Goal: Book appointment/travel/reservation

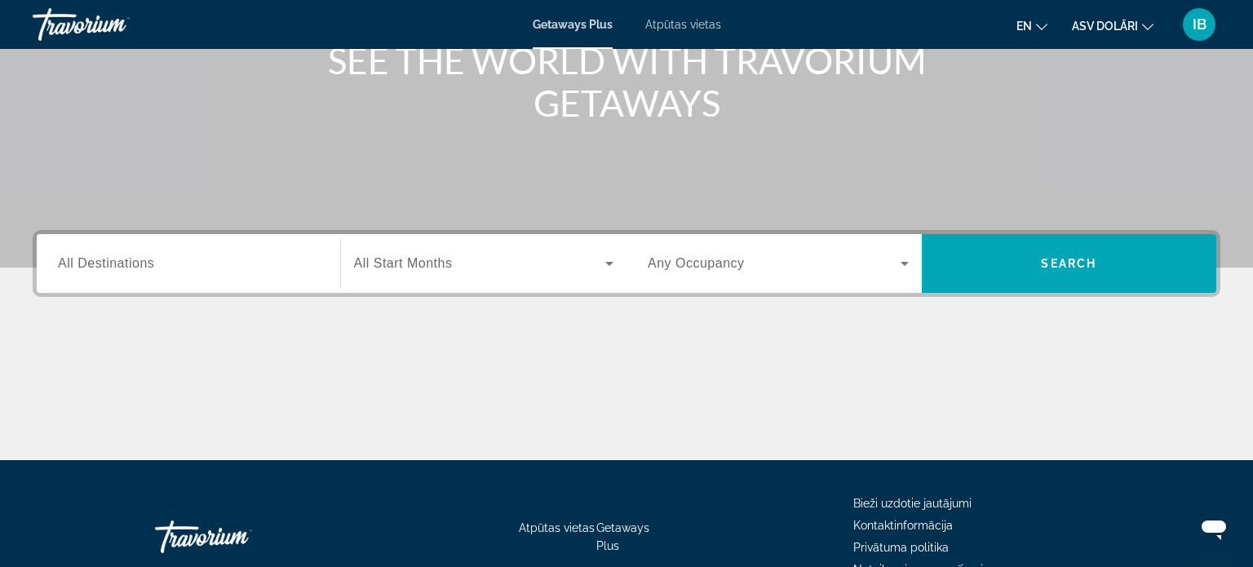
click at [246, 251] on div "Meklēšanas logrīks" at bounding box center [188, 264] width 261 height 47
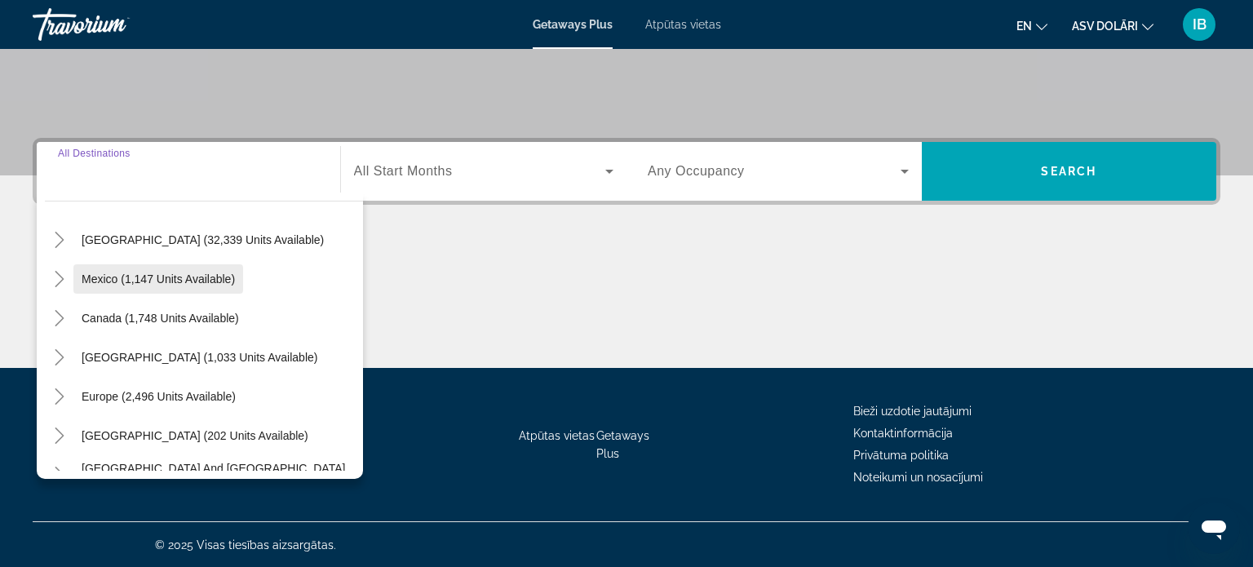
scroll to position [46, 0]
click at [190, 281] on span "Mexico (1,147 units available)" at bounding box center [158, 278] width 153 height 13
type input "**********"
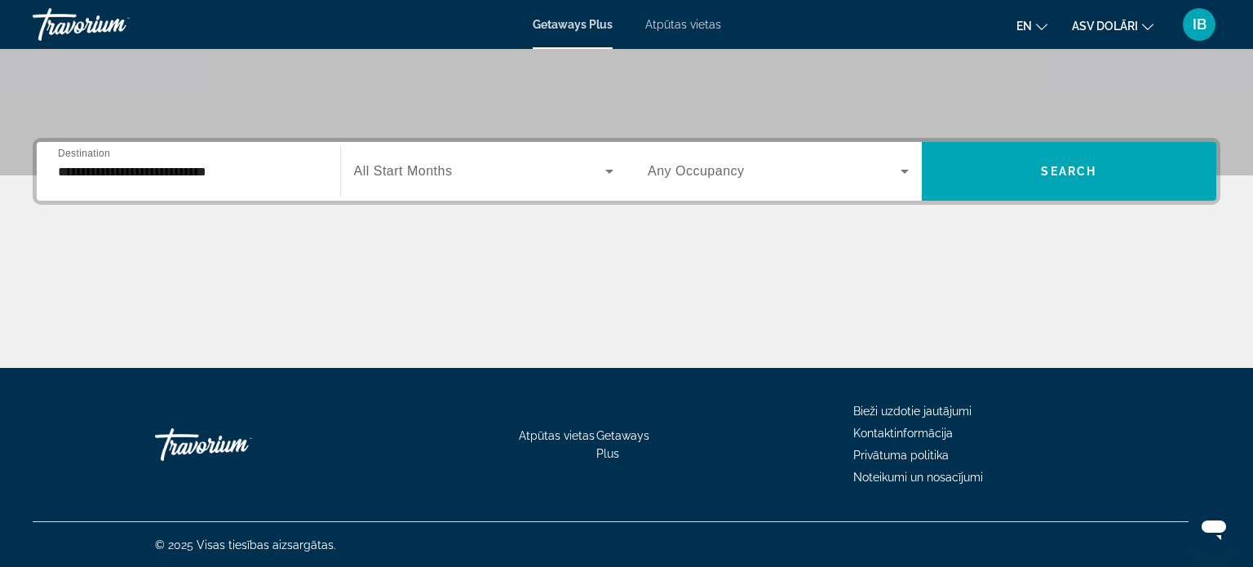
click at [428, 168] on span "All Start Months" at bounding box center [403, 171] width 99 height 14
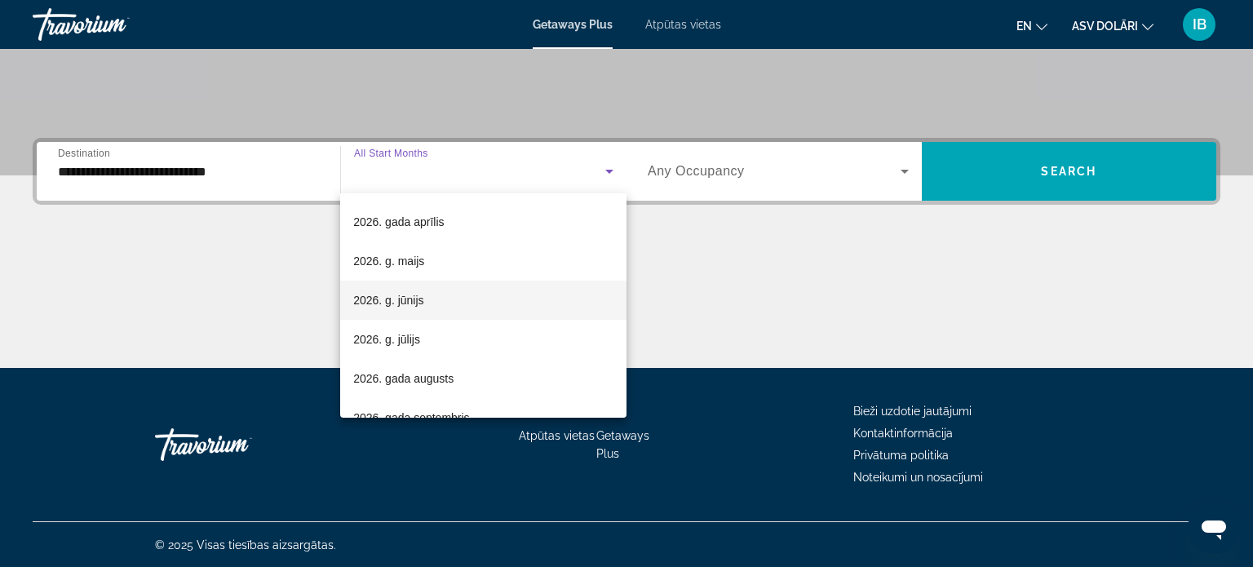
scroll to position [323, 0]
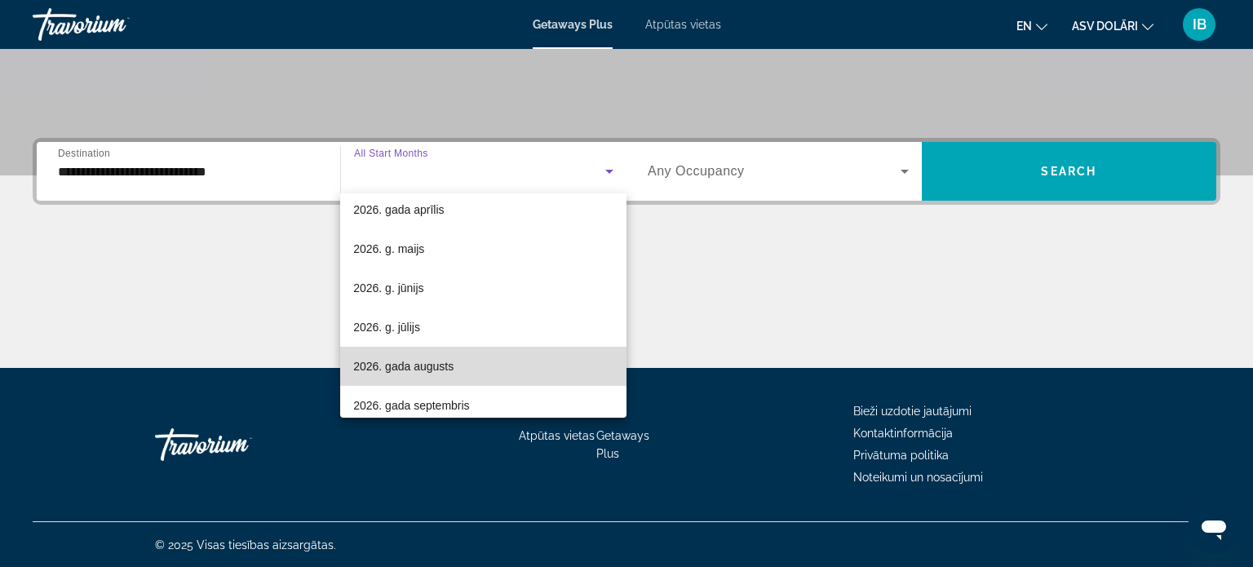
click at [451, 365] on font "2026. gada augusts" at bounding box center [403, 366] width 100 height 13
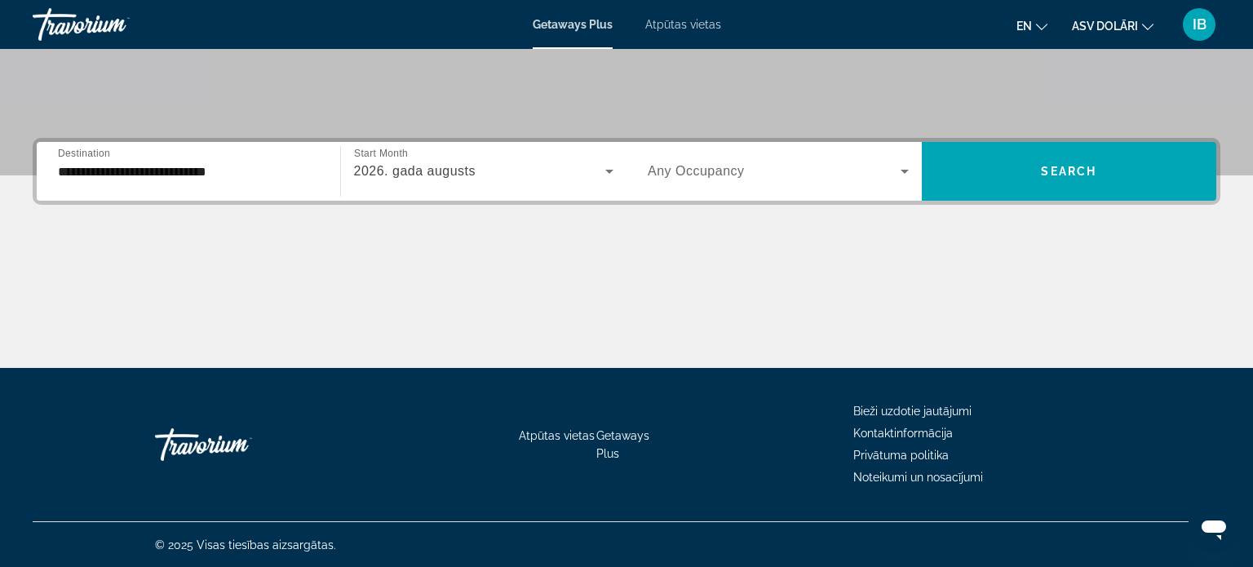
click at [706, 195] on div "Occupancy Any Occupancy" at bounding box center [778, 171] width 287 height 59
click at [688, 170] on span "Any Occupancy" at bounding box center [696, 171] width 97 height 14
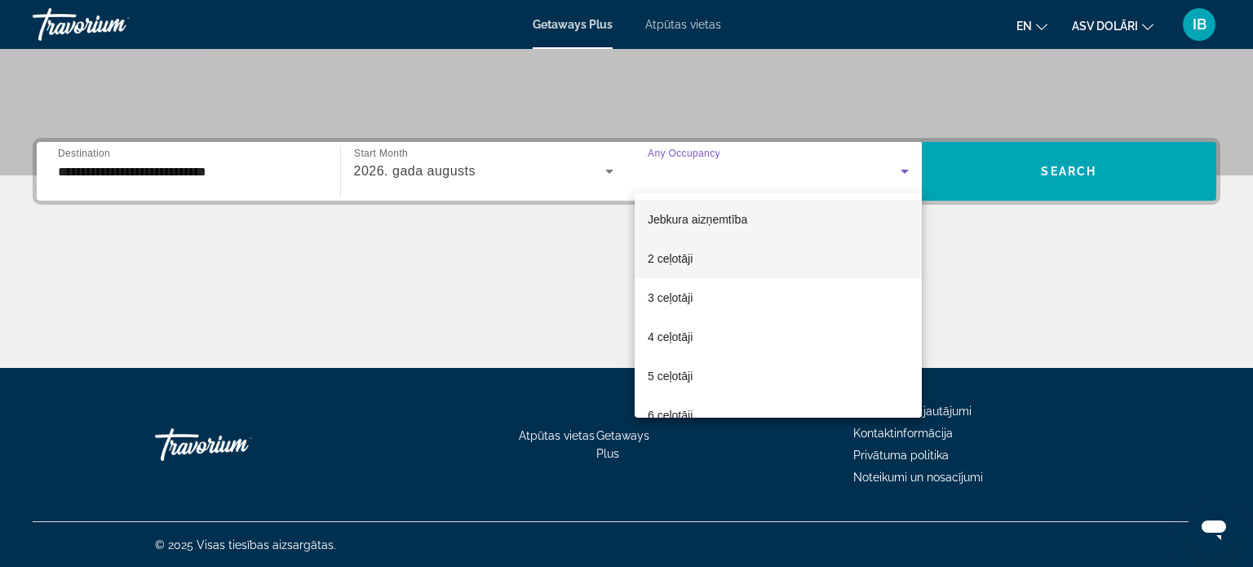
click at [712, 247] on mat-option "2 ceļotāji" at bounding box center [778, 258] width 287 height 39
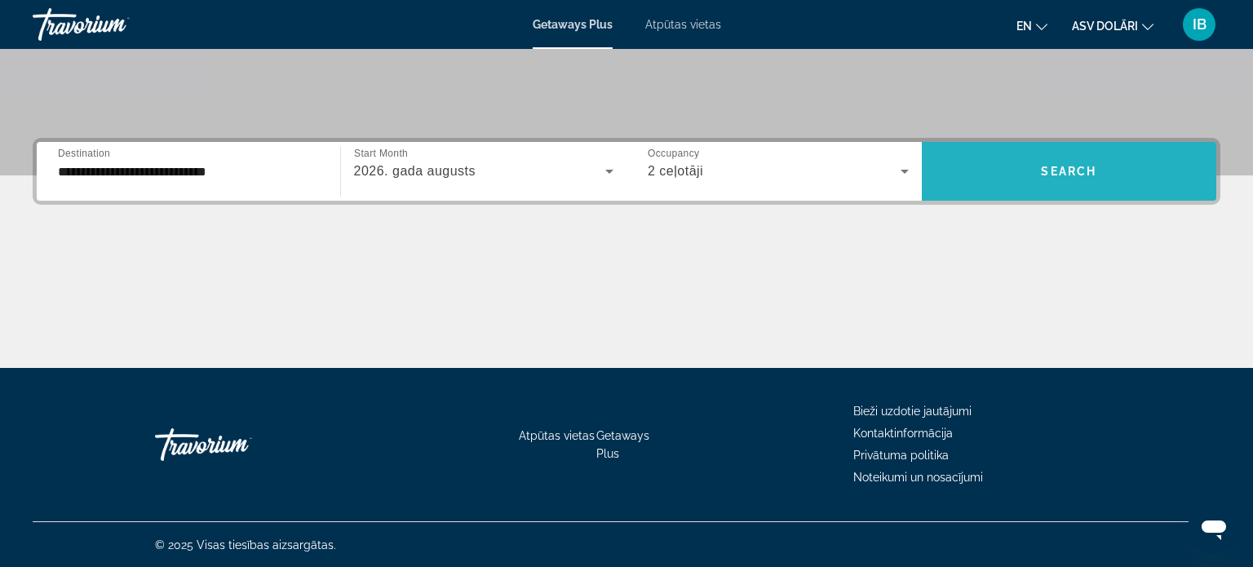
click at [1026, 166] on span "Meklēšanas logrīks" at bounding box center [1069, 171] width 295 height 39
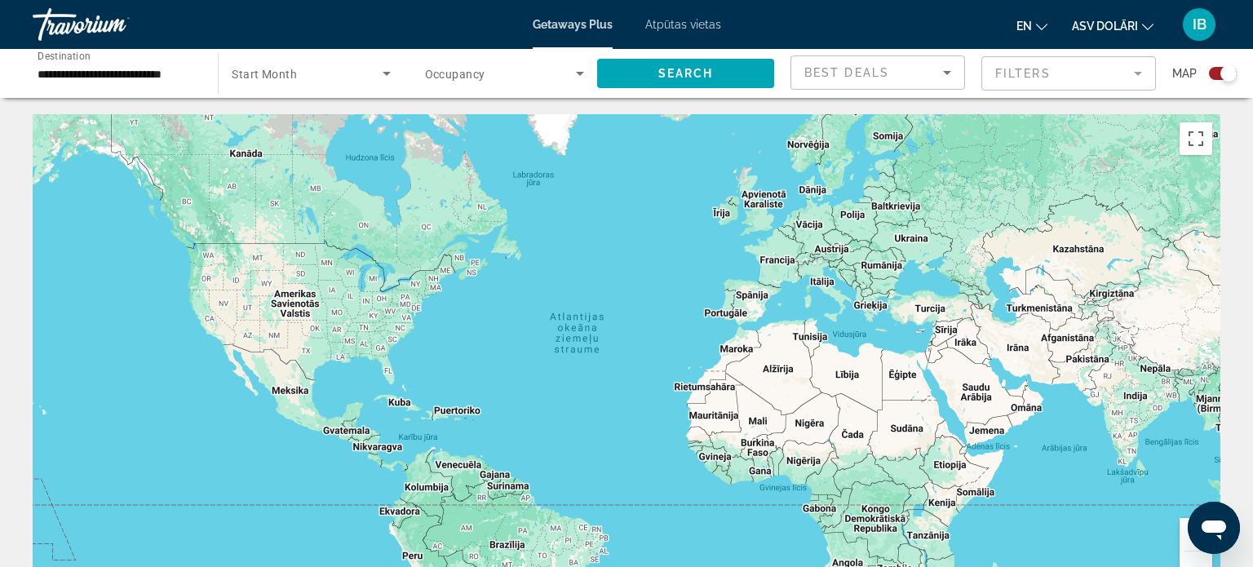
click at [288, 73] on span "Start Month" at bounding box center [264, 74] width 65 height 13
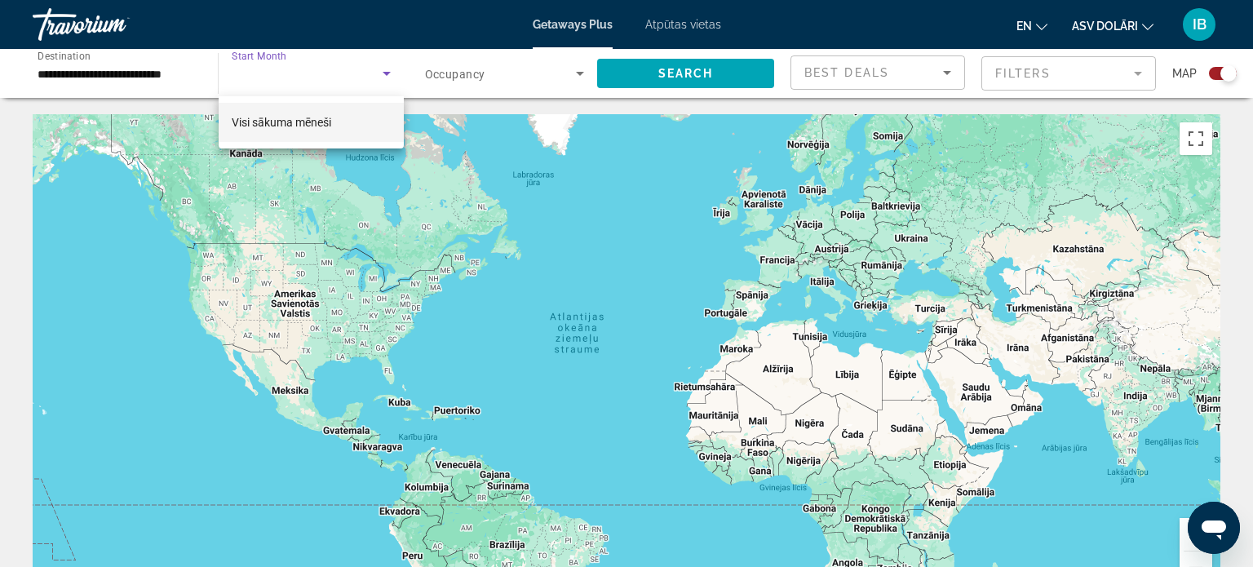
click at [496, 82] on div at bounding box center [626, 283] width 1253 height 567
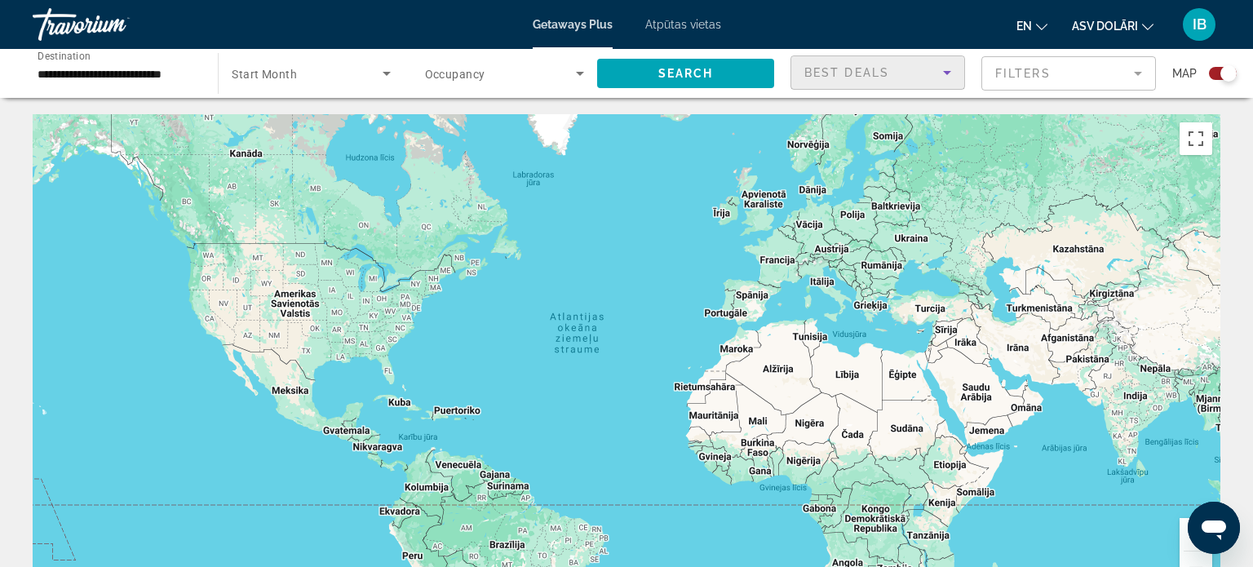
click at [916, 76] on div "Best Deals" at bounding box center [874, 73] width 139 height 20
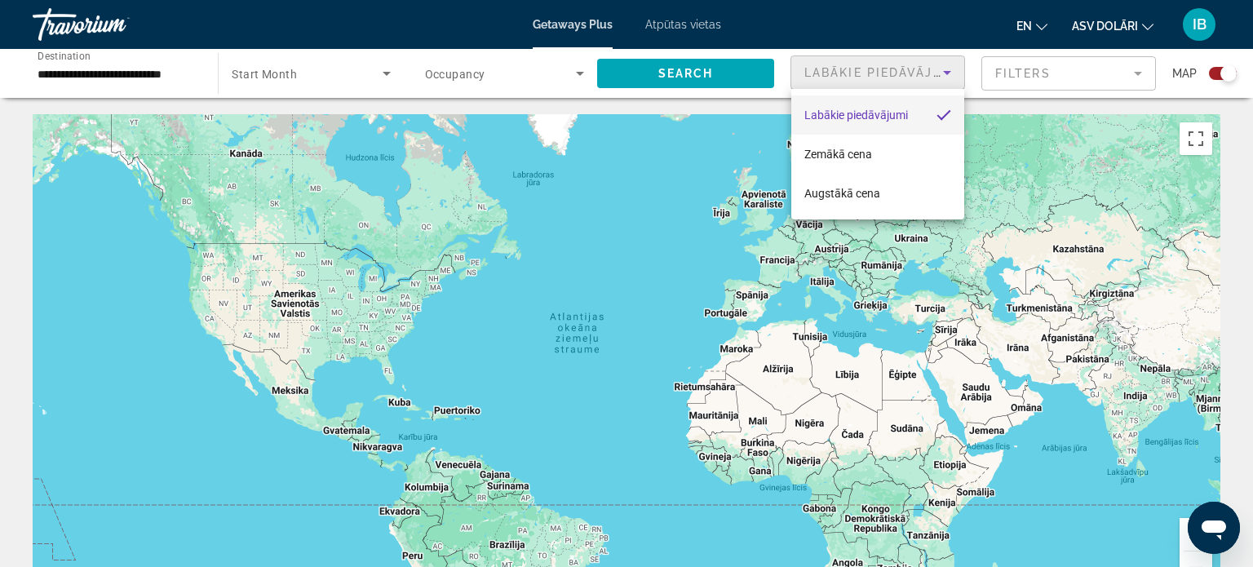
click at [1035, 71] on div at bounding box center [626, 283] width 1253 height 567
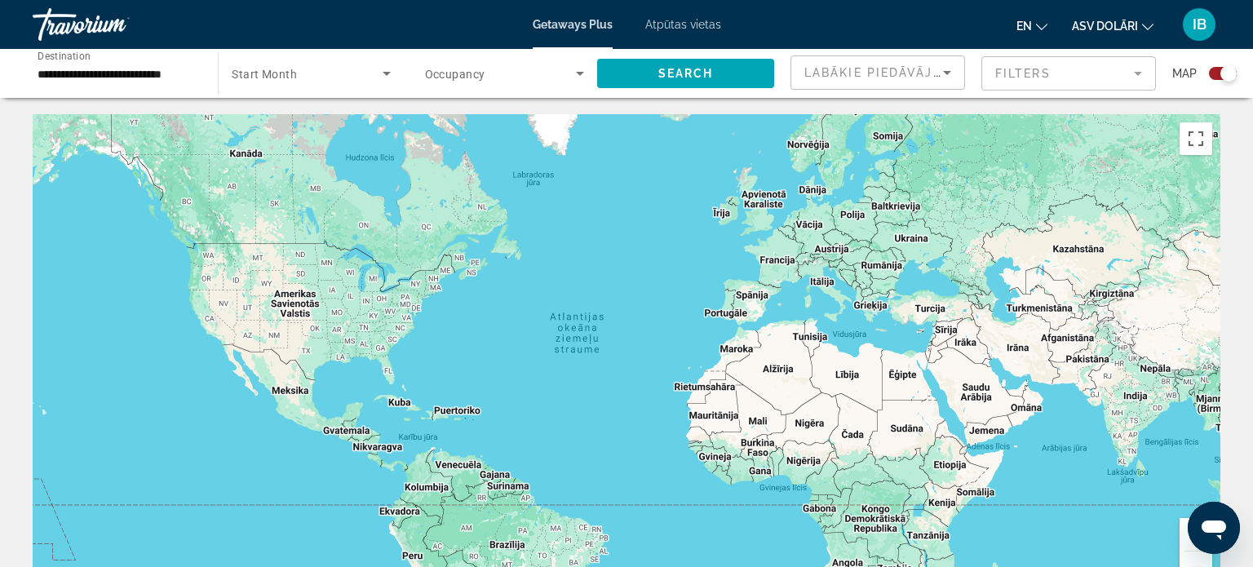
click at [1035, 73] on mat-form-field "Filters" at bounding box center [1069, 73] width 175 height 34
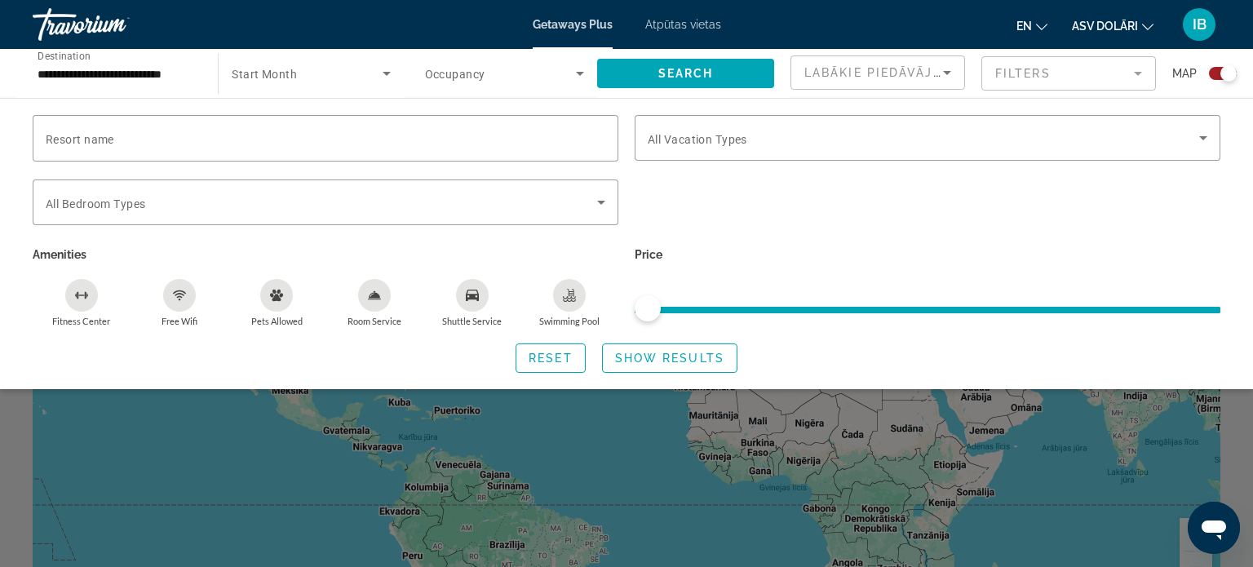
click at [1035, 73] on mat-form-field "Filters" at bounding box center [1069, 73] width 175 height 34
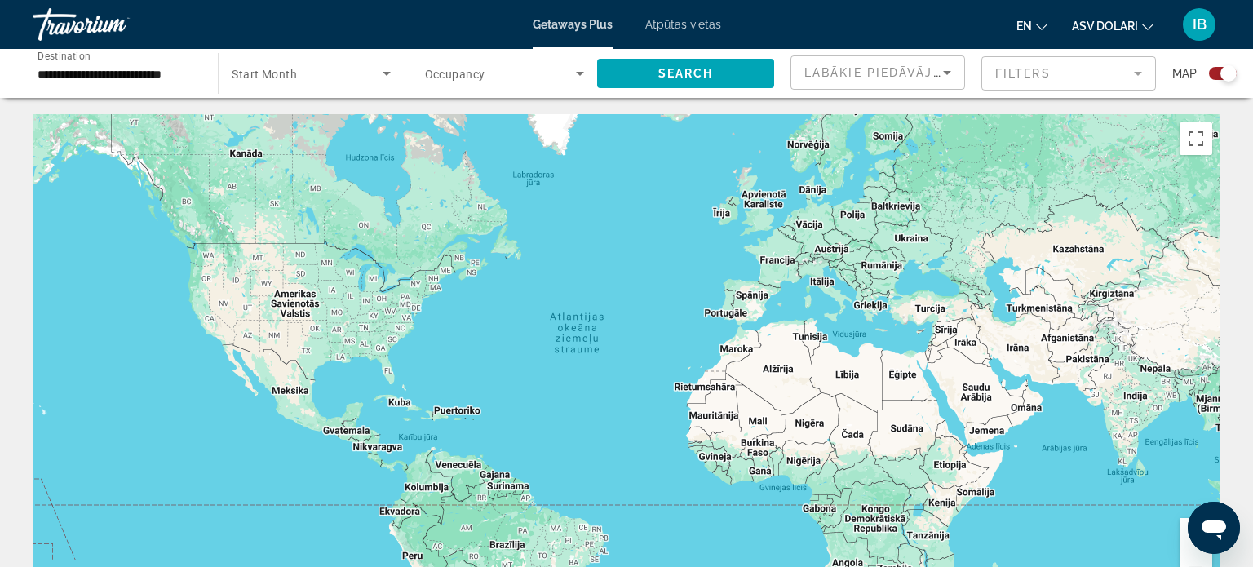
click at [1035, 73] on mat-form-field "Filters" at bounding box center [1069, 73] width 175 height 34
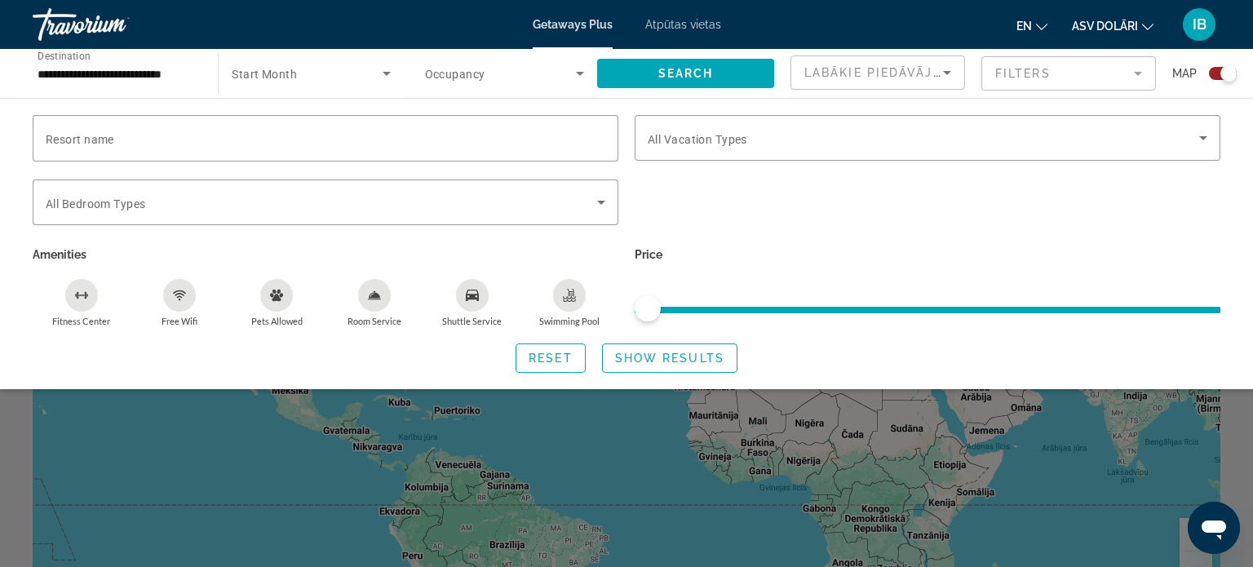
click at [1035, 73] on mat-form-field "Filters" at bounding box center [1069, 73] width 175 height 34
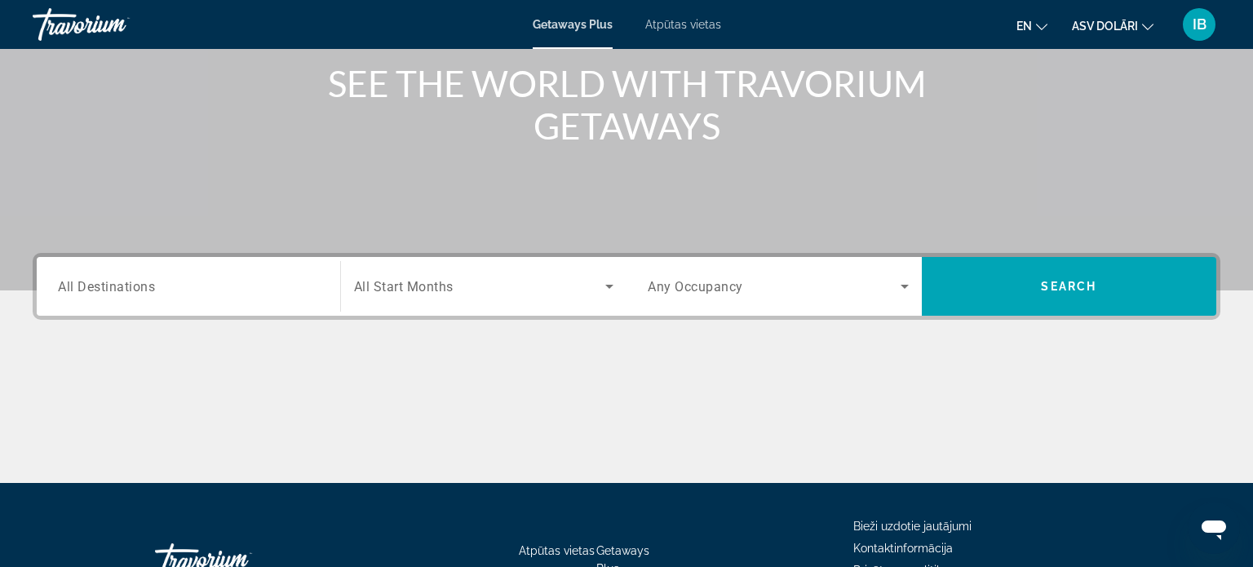
click at [446, 282] on span "All Start Months" at bounding box center [404, 287] width 100 height 16
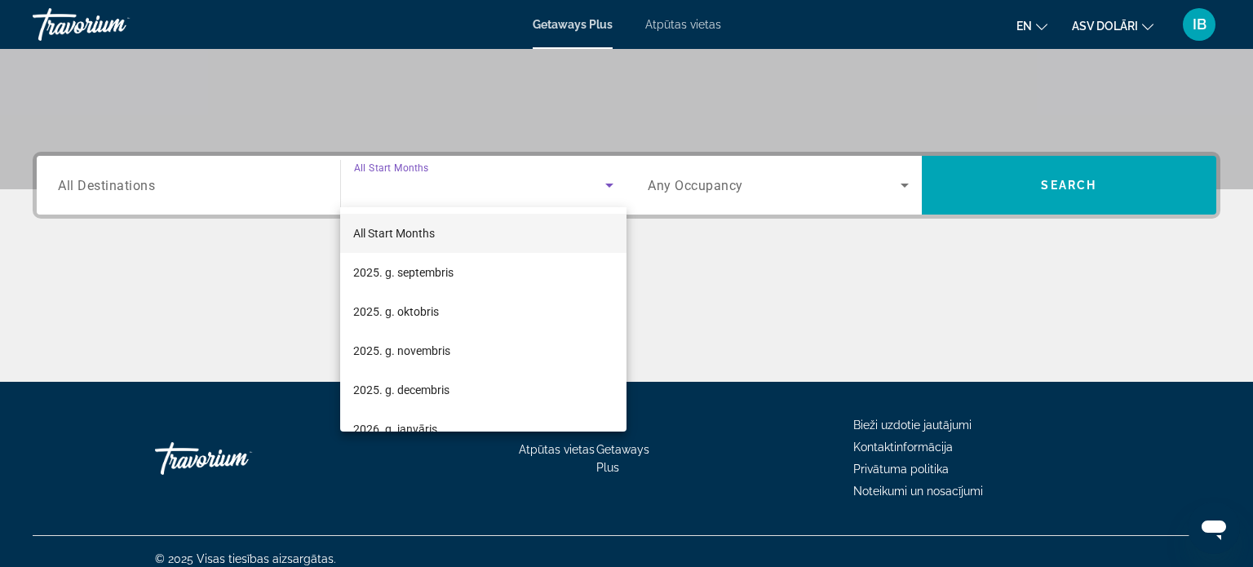
scroll to position [314, 0]
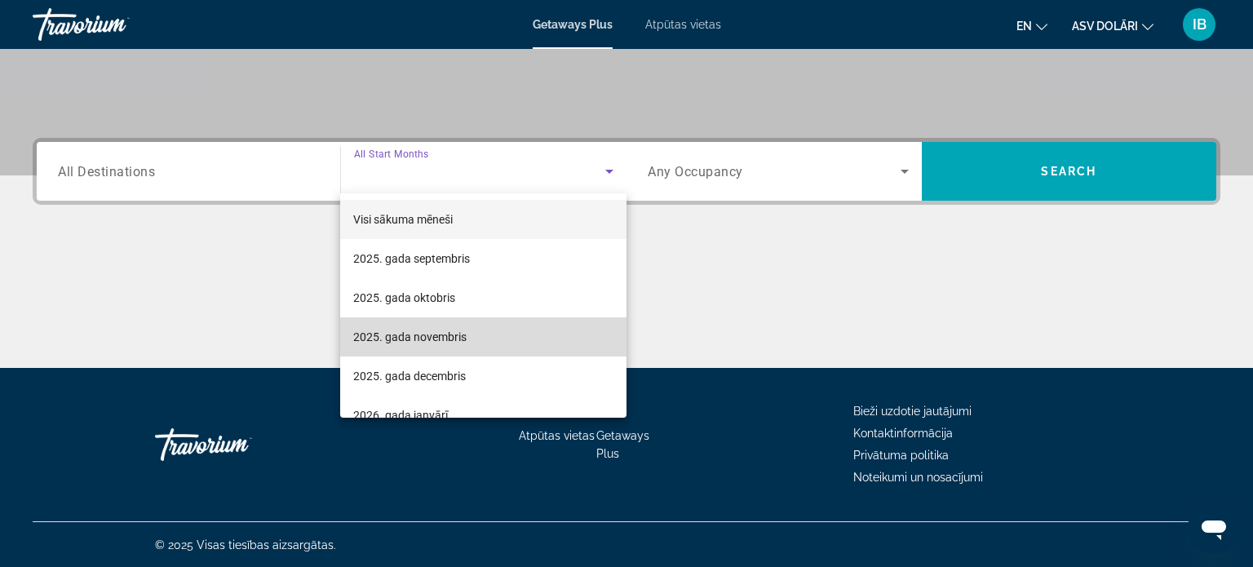
click at [441, 333] on font "2025. gada novembris" at bounding box center [409, 336] width 113 height 13
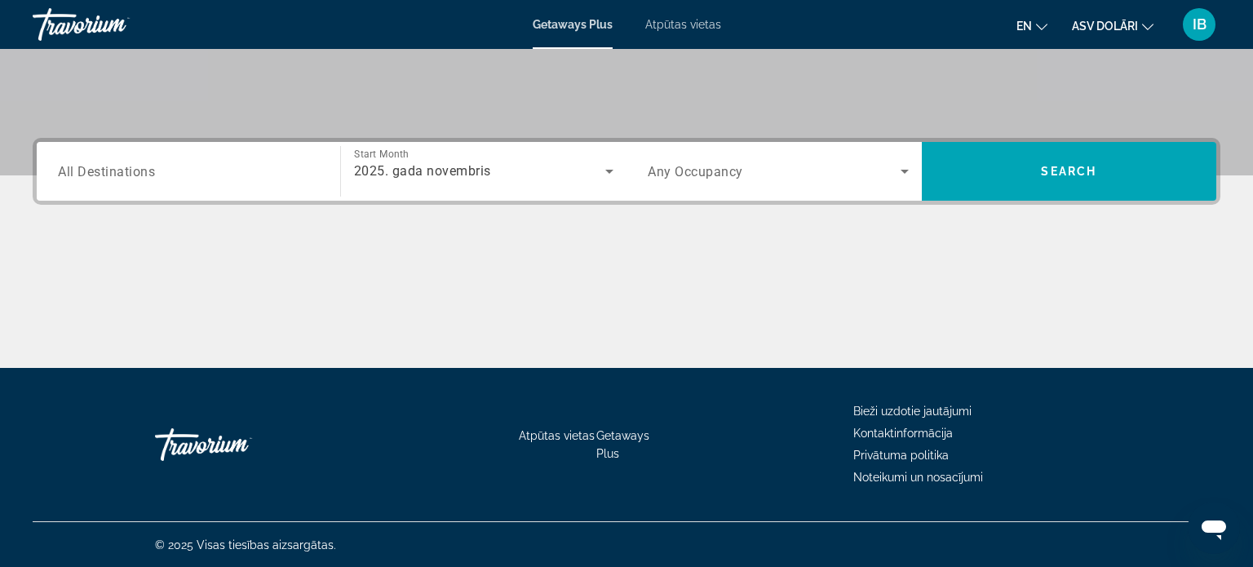
click at [261, 155] on div "Search widget" at bounding box center [188, 172] width 261 height 47
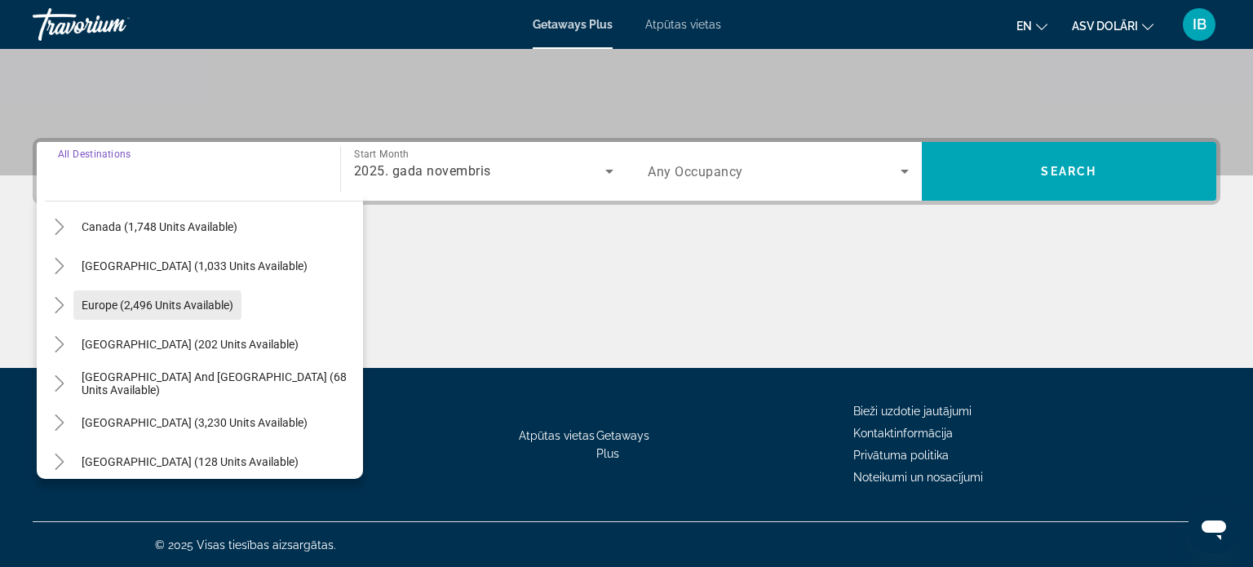
scroll to position [144, 0]
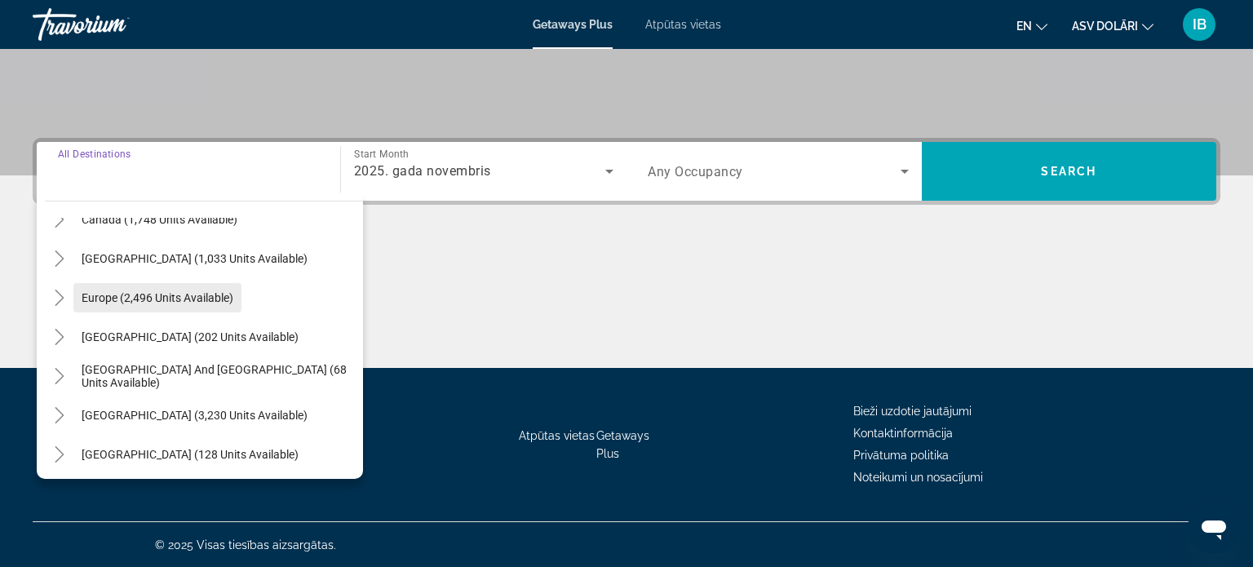
click at [180, 293] on span "Europe (2,496 units available)" at bounding box center [158, 297] width 152 height 13
type input "**********"
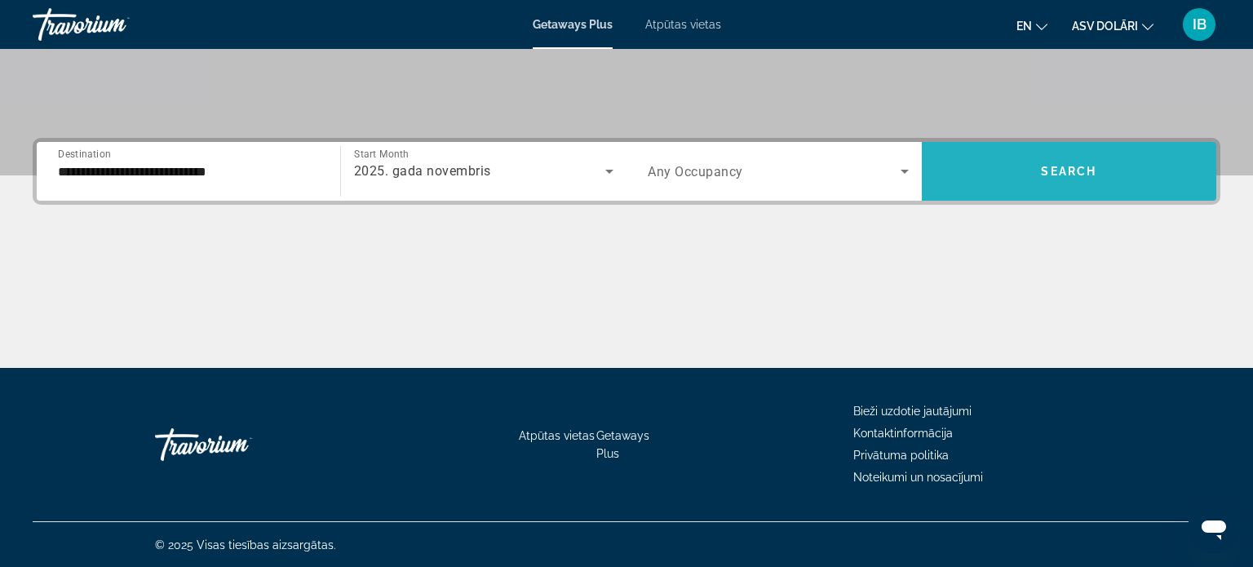
click at [1042, 174] on span "Search" at bounding box center [1068, 171] width 55 height 13
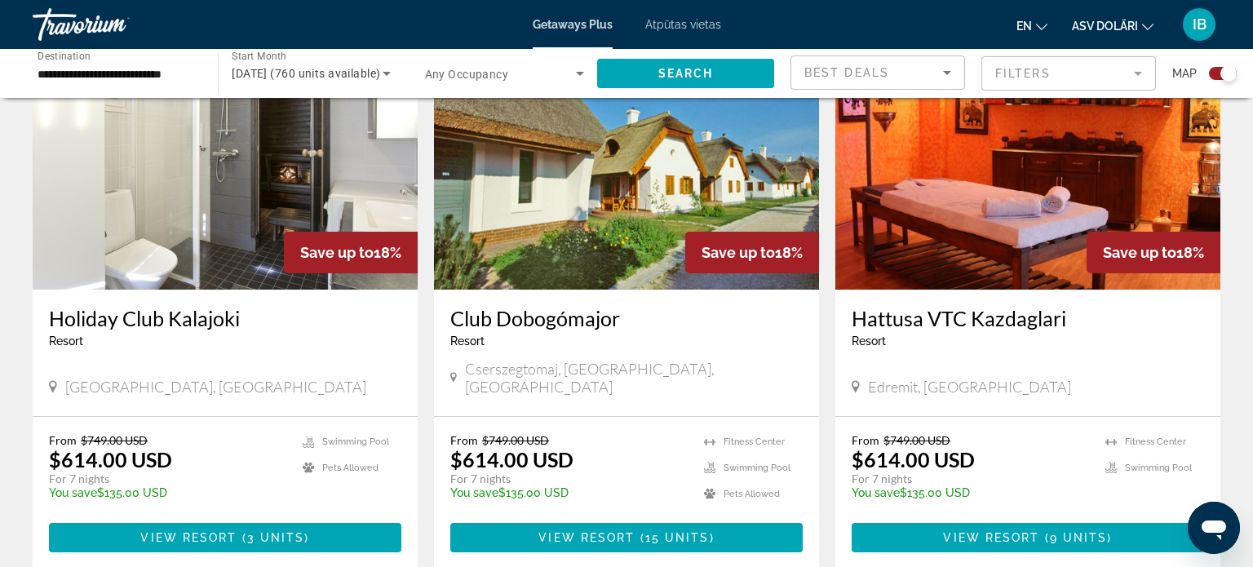
scroll to position [1191, 0]
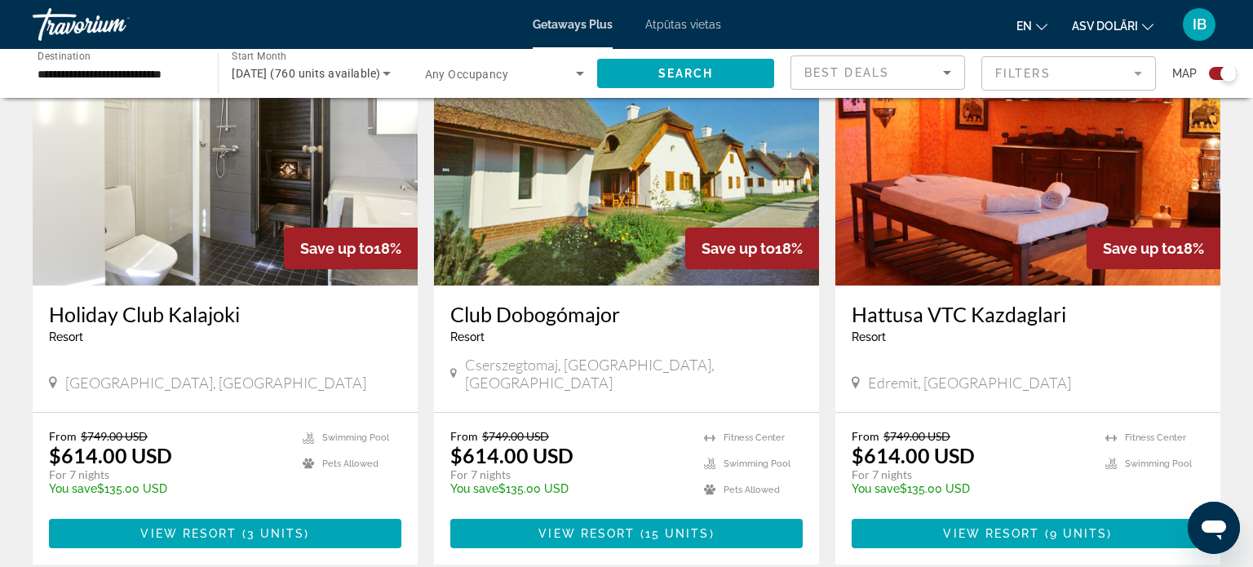
click at [683, 27] on font "Atpūtas vietas" at bounding box center [683, 24] width 76 height 13
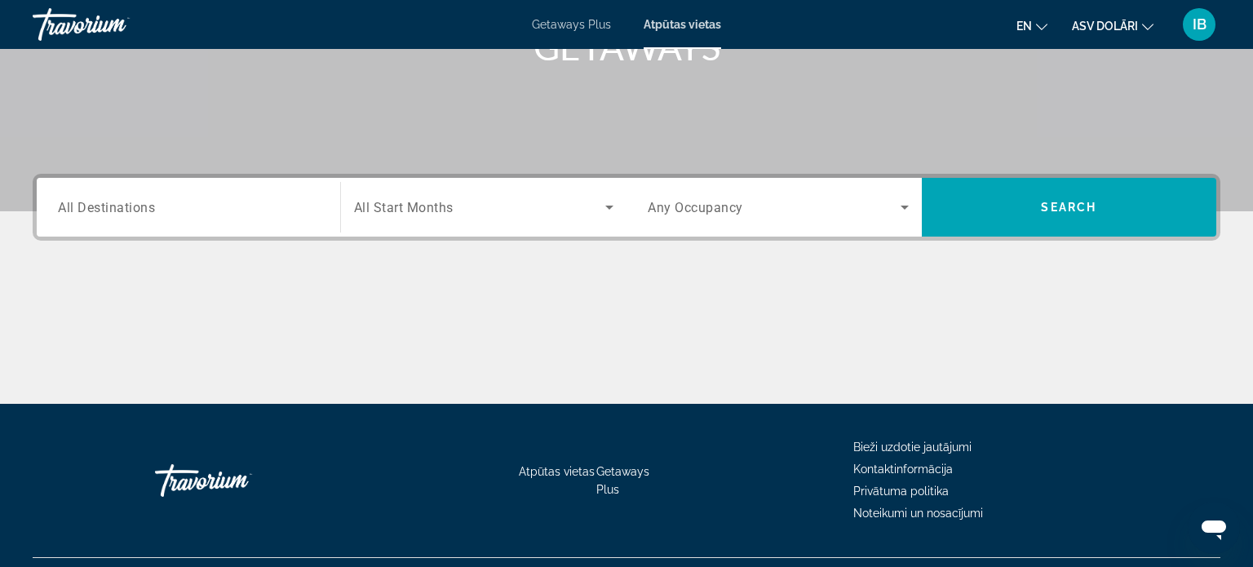
scroll to position [88, 0]
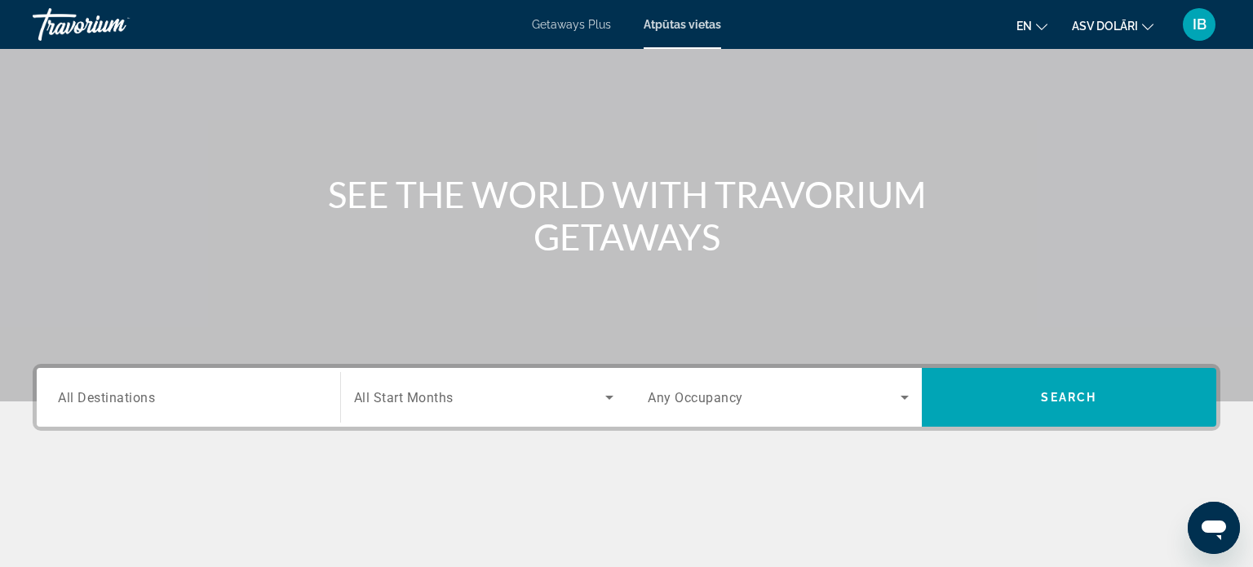
click at [574, 25] on font "Getaways Plus" at bounding box center [571, 24] width 79 height 13
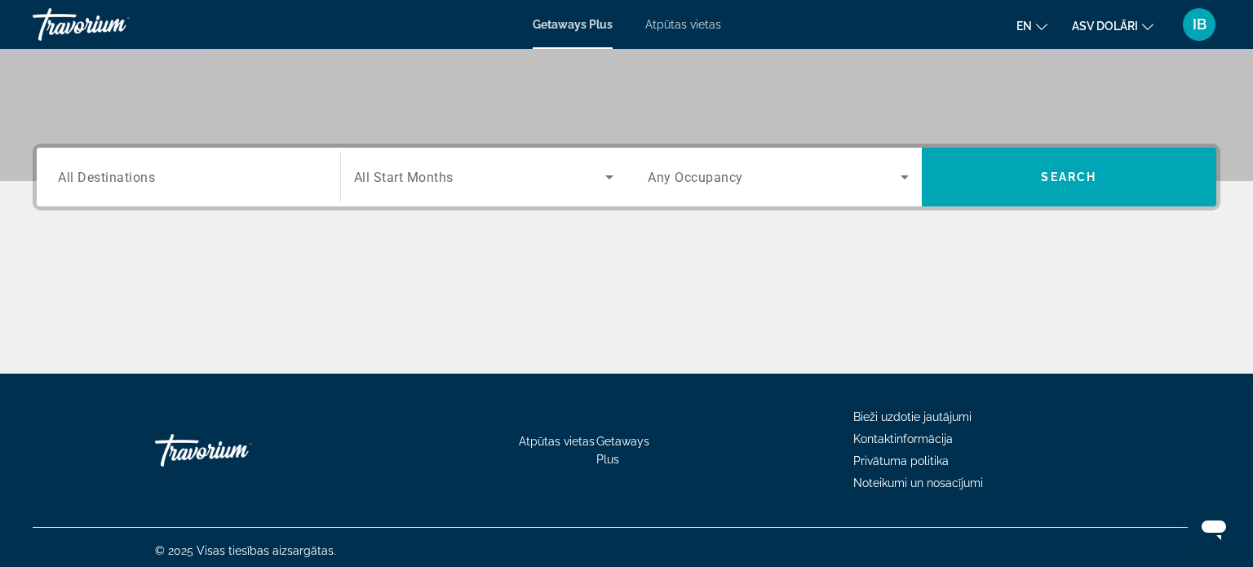
scroll to position [314, 0]
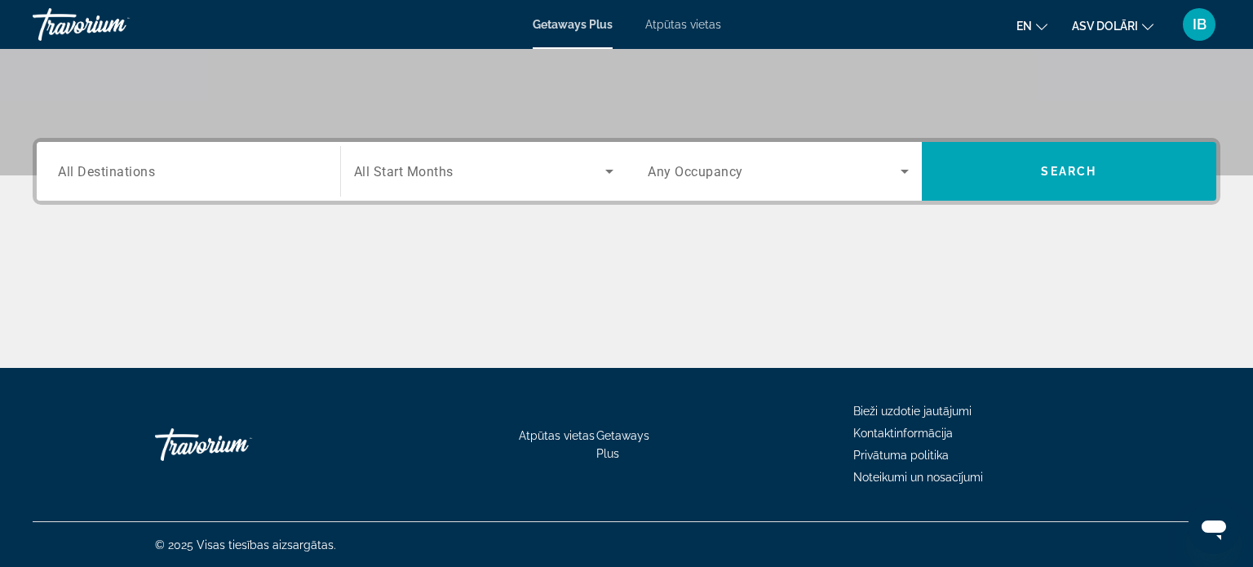
click at [111, 175] on span "All Destinations" at bounding box center [106, 171] width 97 height 16
click at [111, 175] on input "Destination All Destinations" at bounding box center [188, 172] width 261 height 20
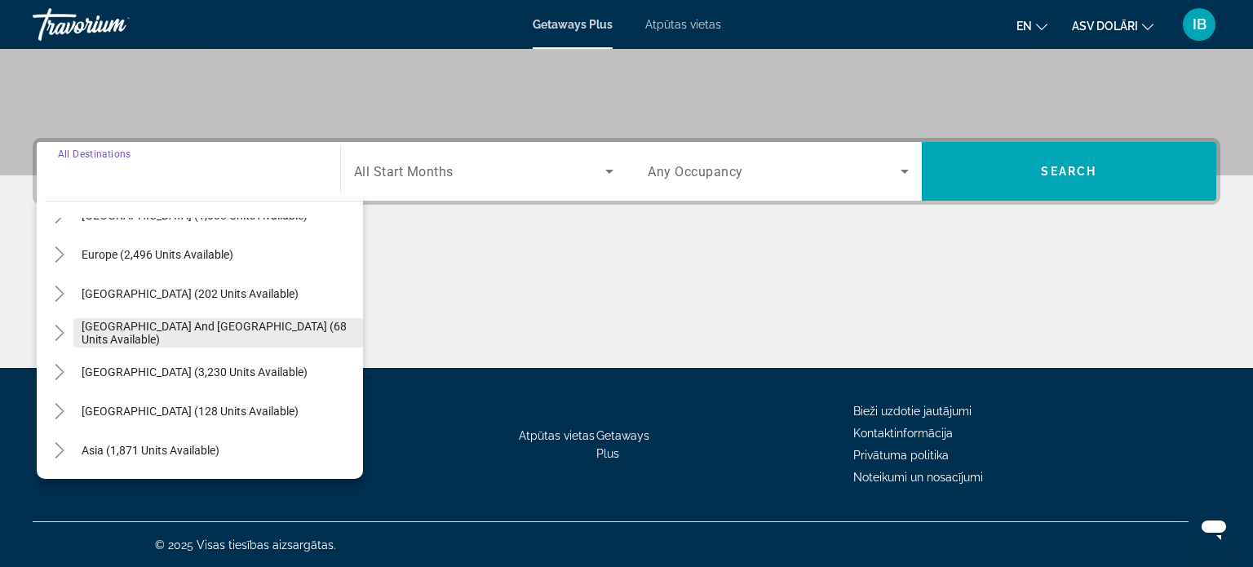
scroll to position [188, 0]
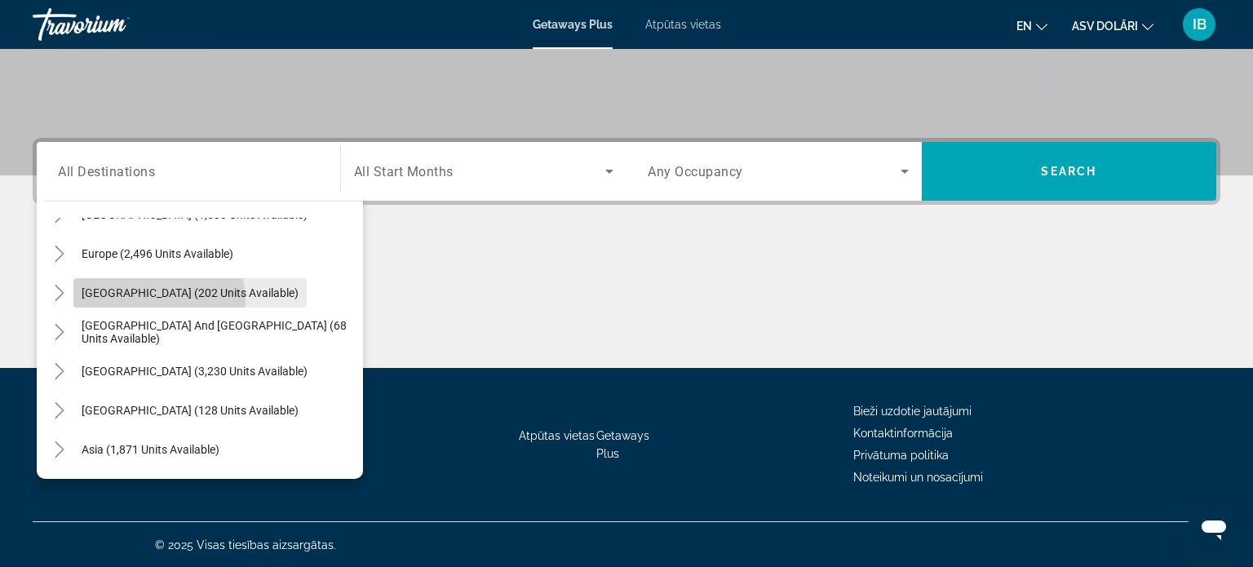
click at [144, 300] on span "Search widget" at bounding box center [189, 292] width 233 height 39
type input "**********"
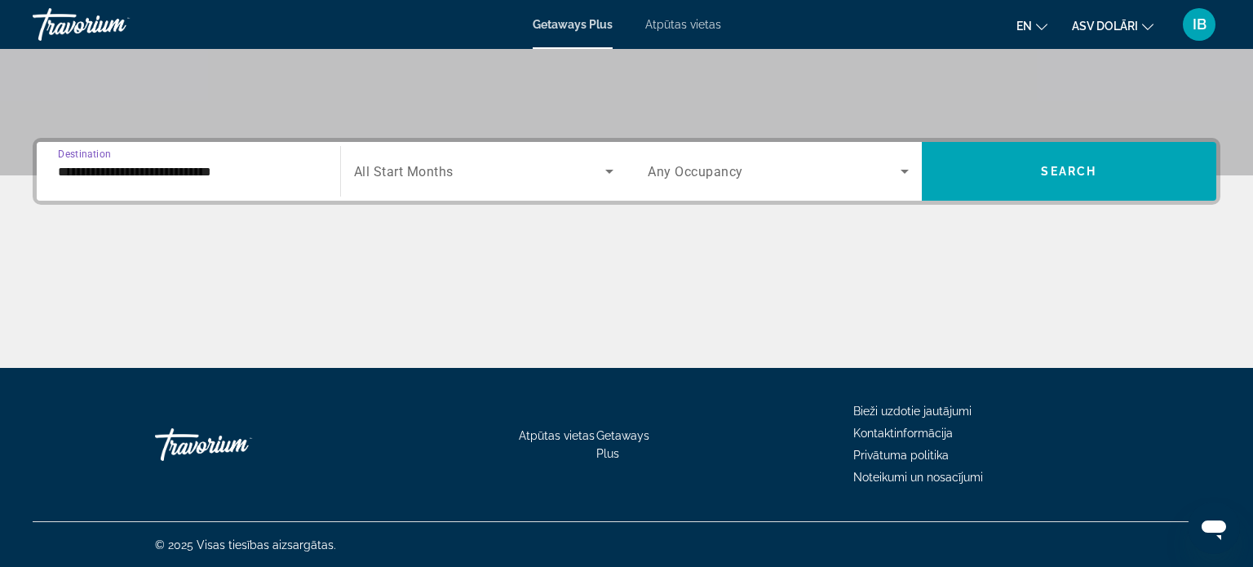
click at [428, 165] on span "All Start Months" at bounding box center [404, 172] width 100 height 16
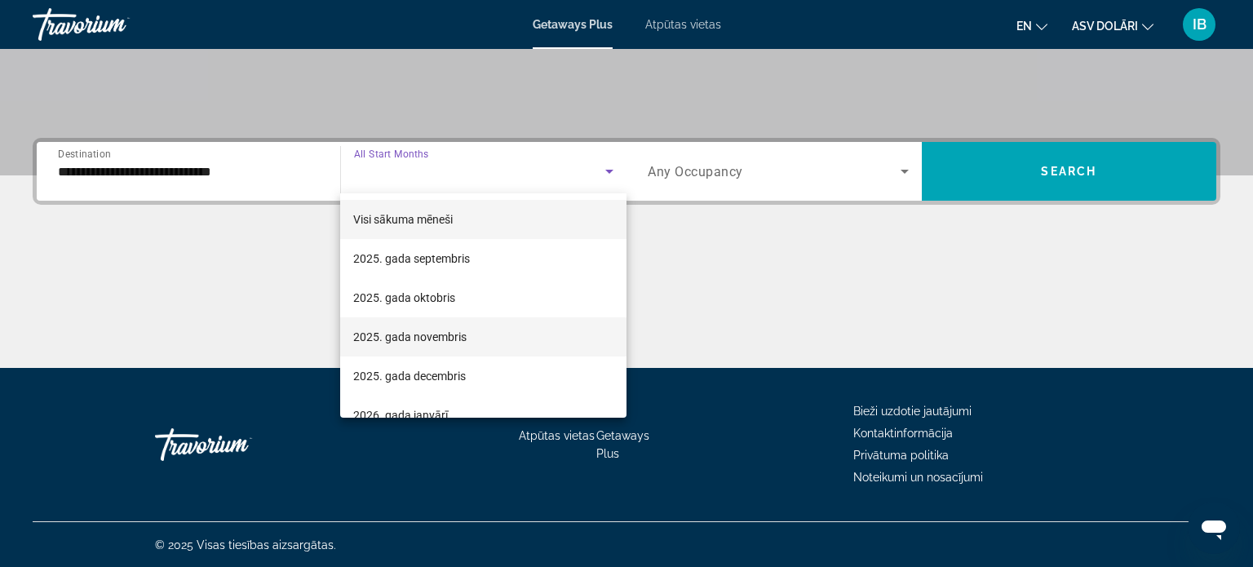
click at [438, 352] on mat-option "2025. gada novembris" at bounding box center [483, 336] width 286 height 39
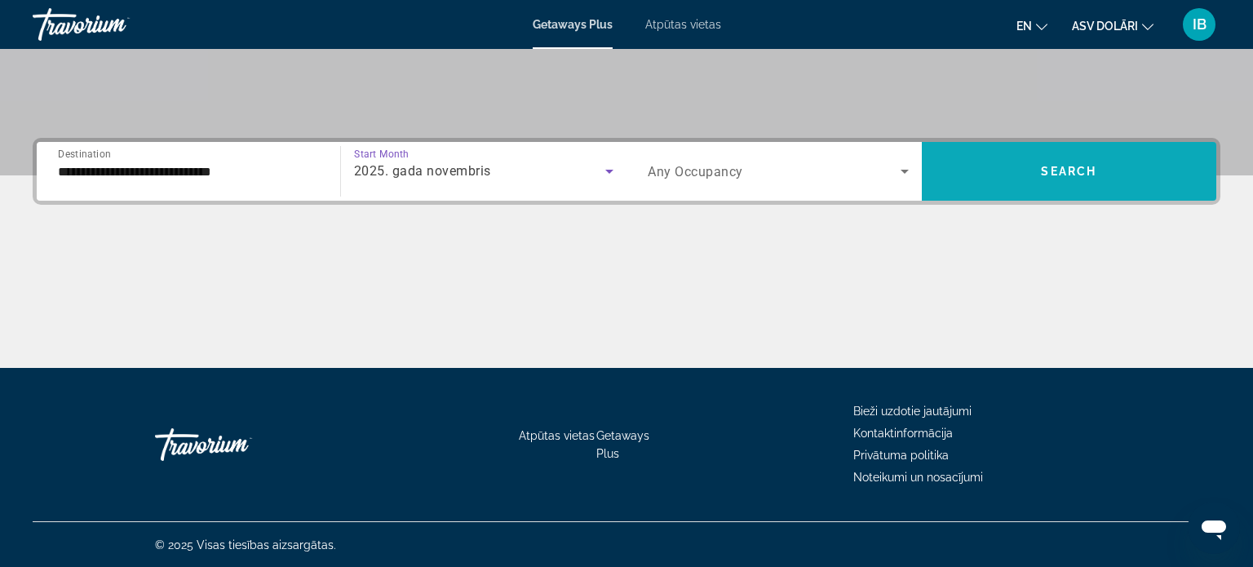
click at [1004, 166] on span "Search widget" at bounding box center [1069, 171] width 295 height 39
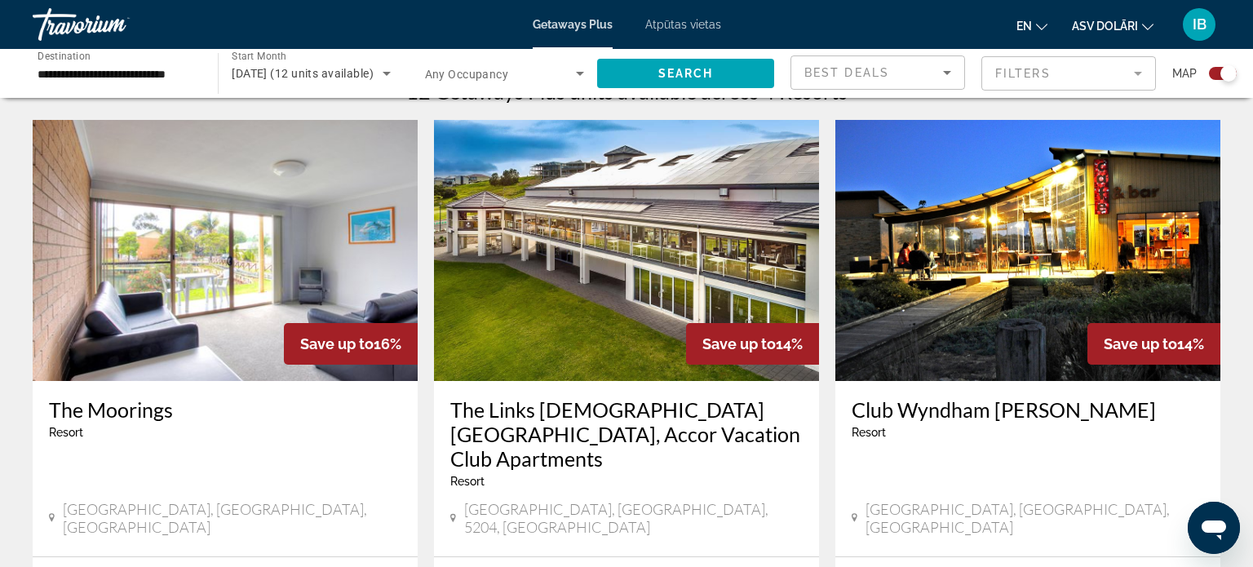
scroll to position [374, 0]
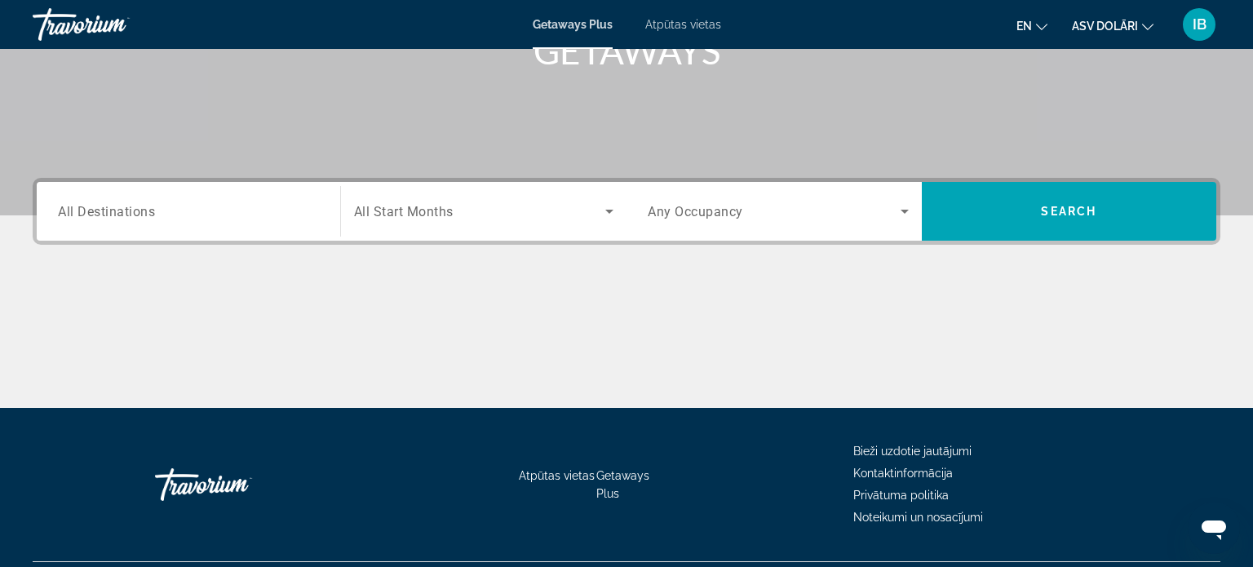
scroll to position [314, 0]
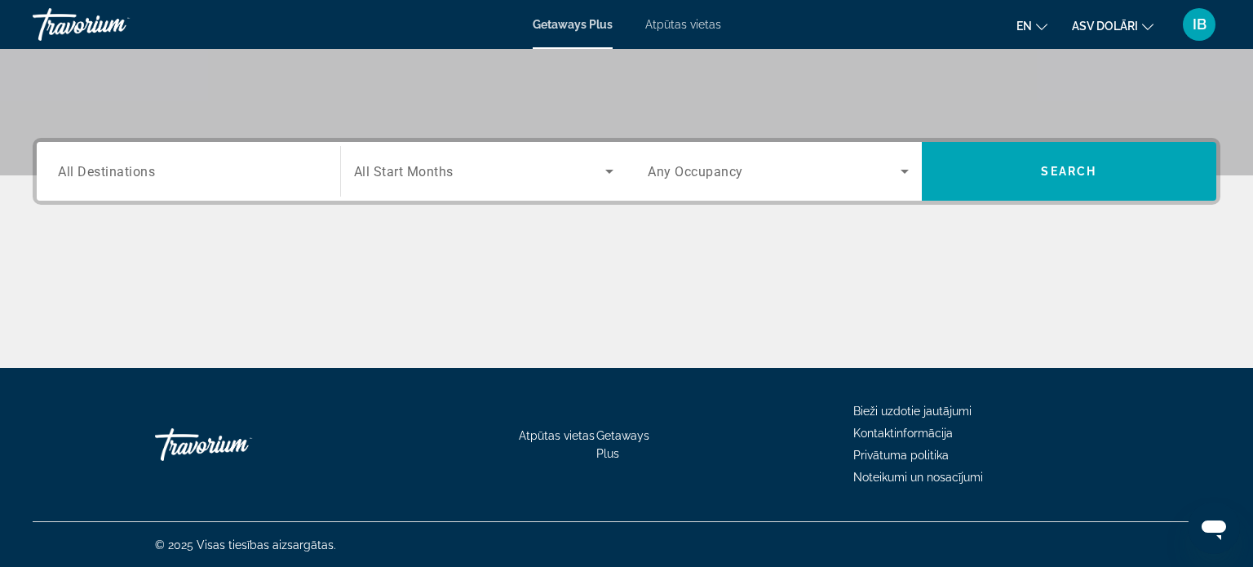
click at [192, 146] on div "Destination All Destinations" at bounding box center [188, 171] width 287 height 59
click at [191, 162] on input "Destination All Destinations" at bounding box center [188, 172] width 261 height 20
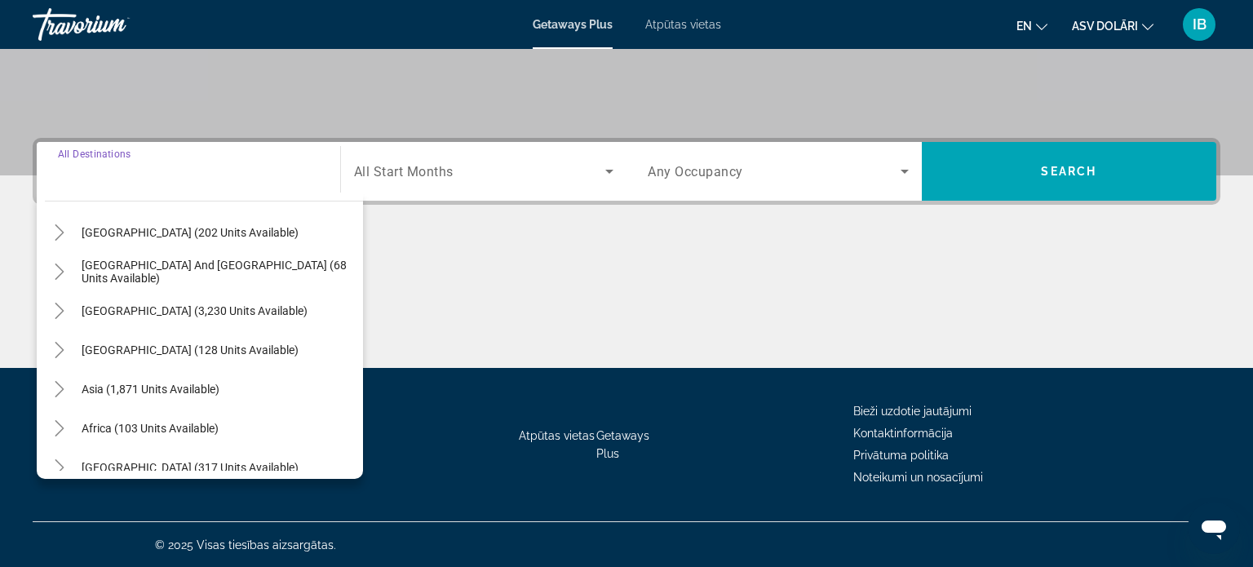
scroll to position [264, 0]
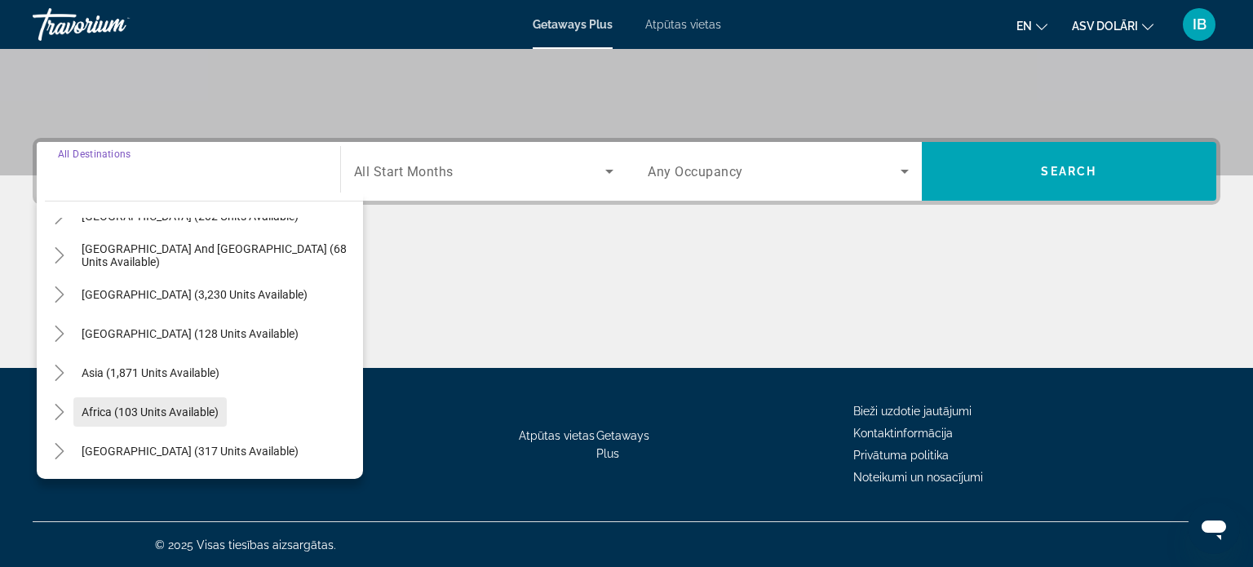
click at [127, 406] on span "Africa (103 units available)" at bounding box center [150, 412] width 137 height 13
type input "**********"
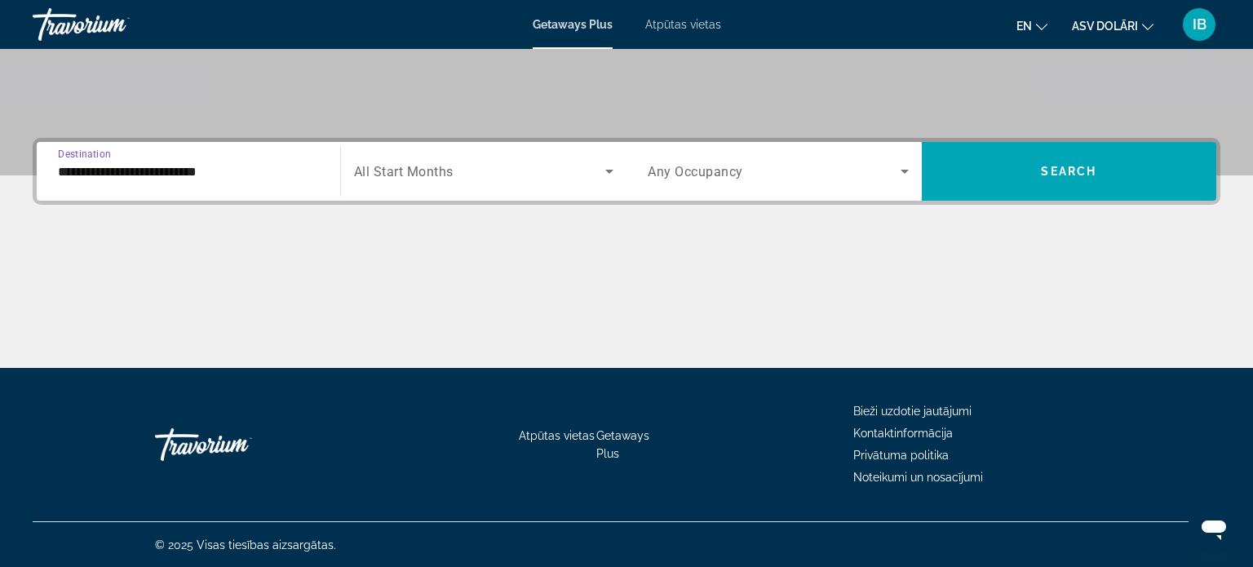
click at [479, 181] on div "Search widget" at bounding box center [484, 172] width 260 height 46
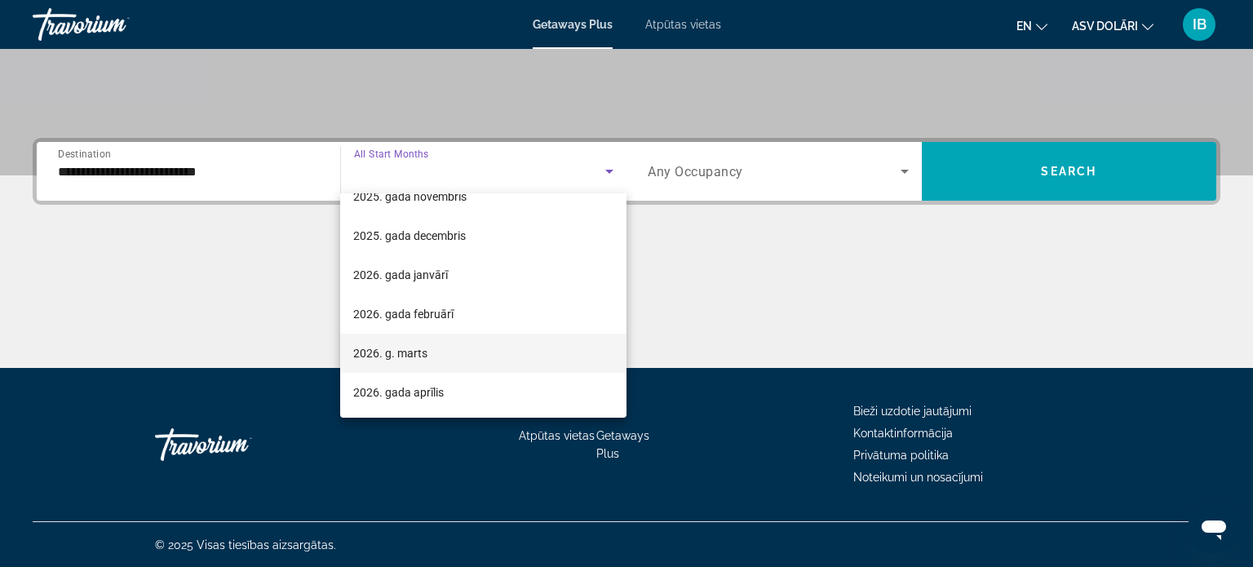
scroll to position [156, 0]
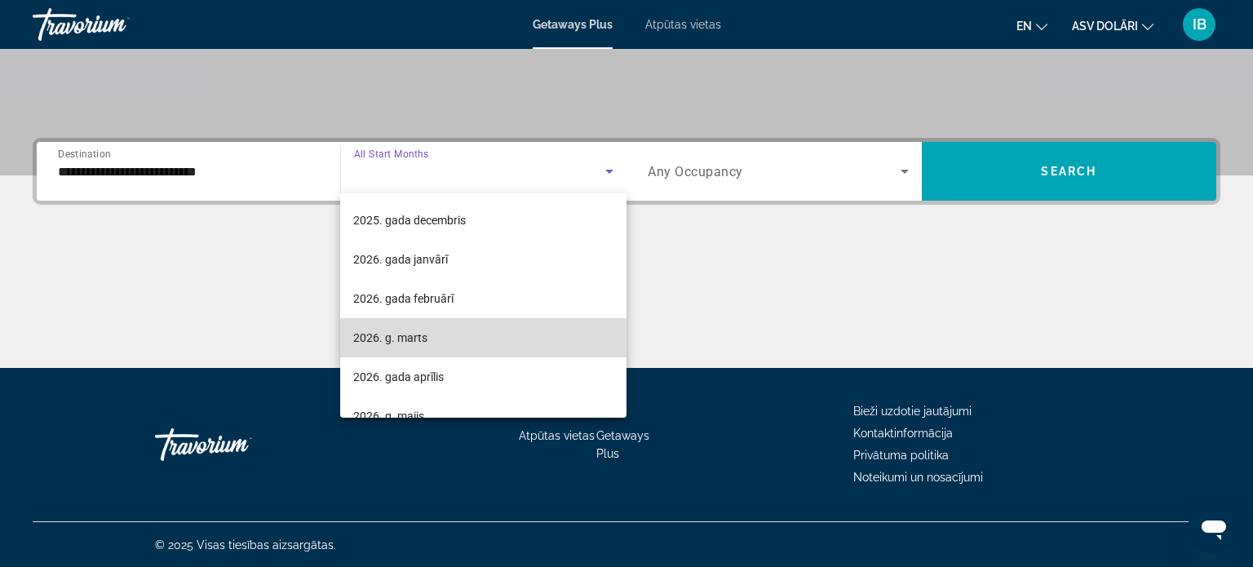
click at [451, 342] on mat-option "2026. g. marts" at bounding box center [483, 337] width 286 height 39
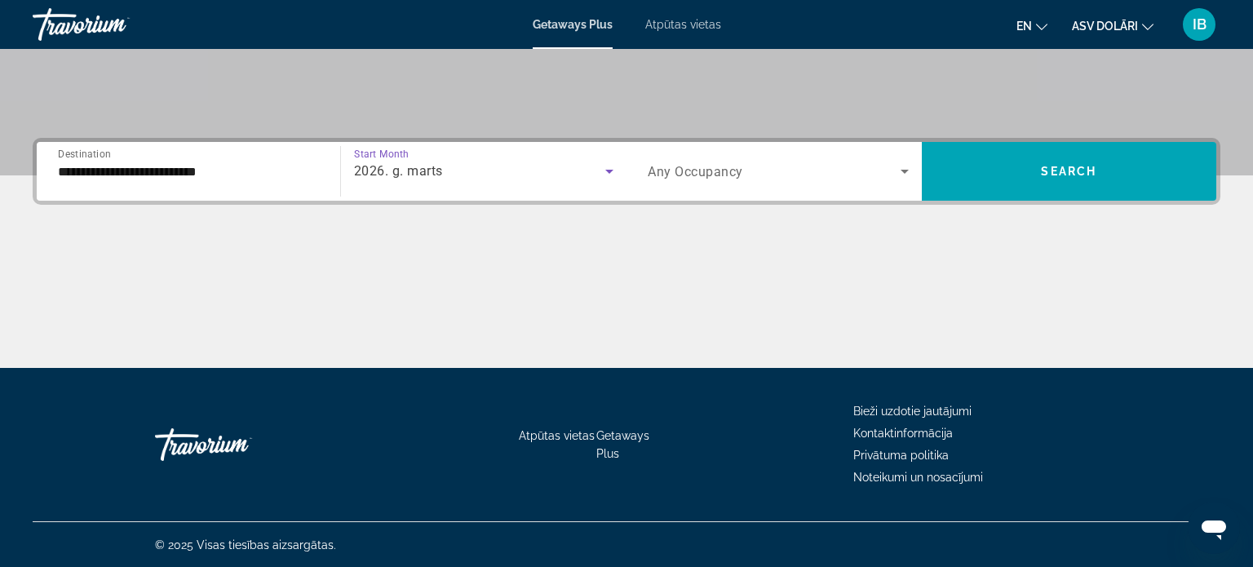
click at [808, 159] on div "Search widget" at bounding box center [778, 172] width 261 height 46
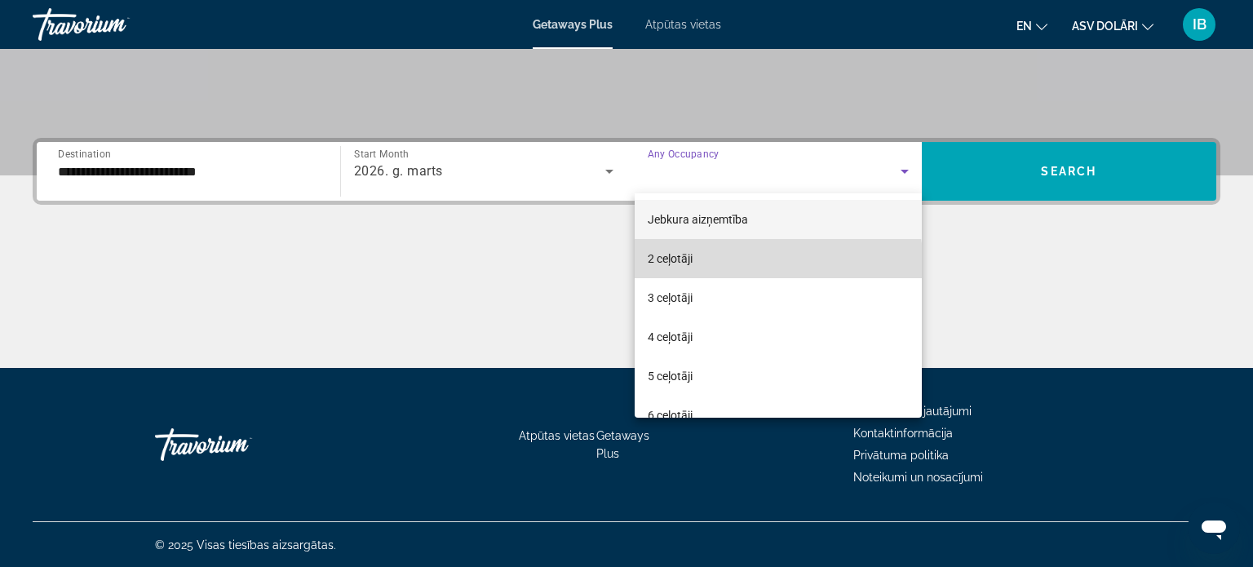
click at [742, 261] on mat-option "2 ceļotāji" at bounding box center [778, 258] width 287 height 39
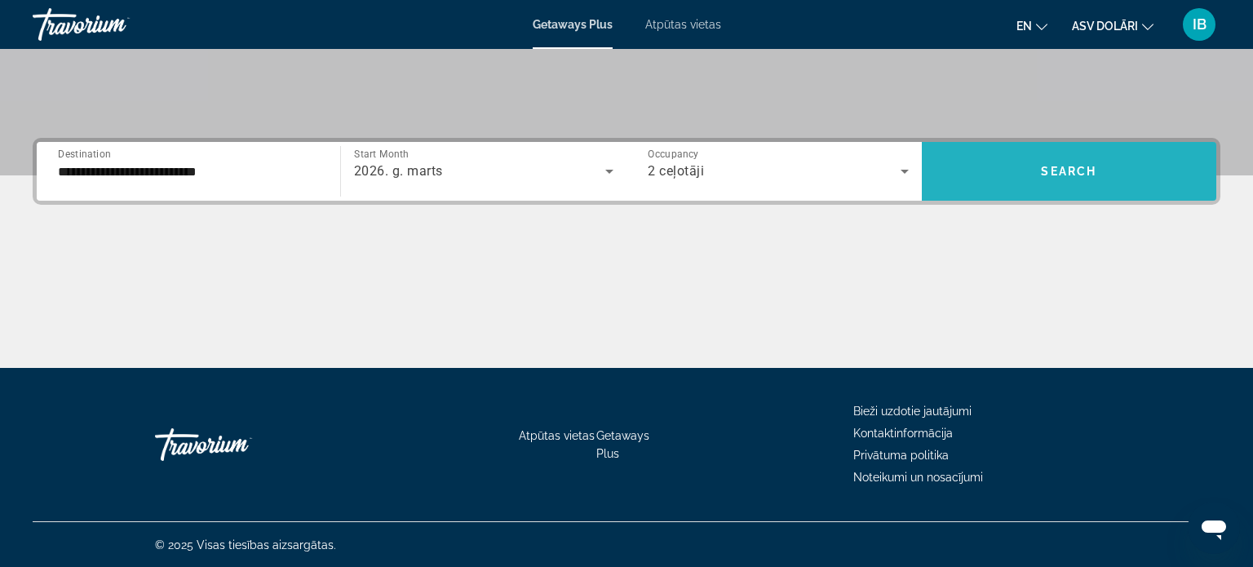
click at [985, 188] on span "Search widget" at bounding box center [1069, 171] width 295 height 39
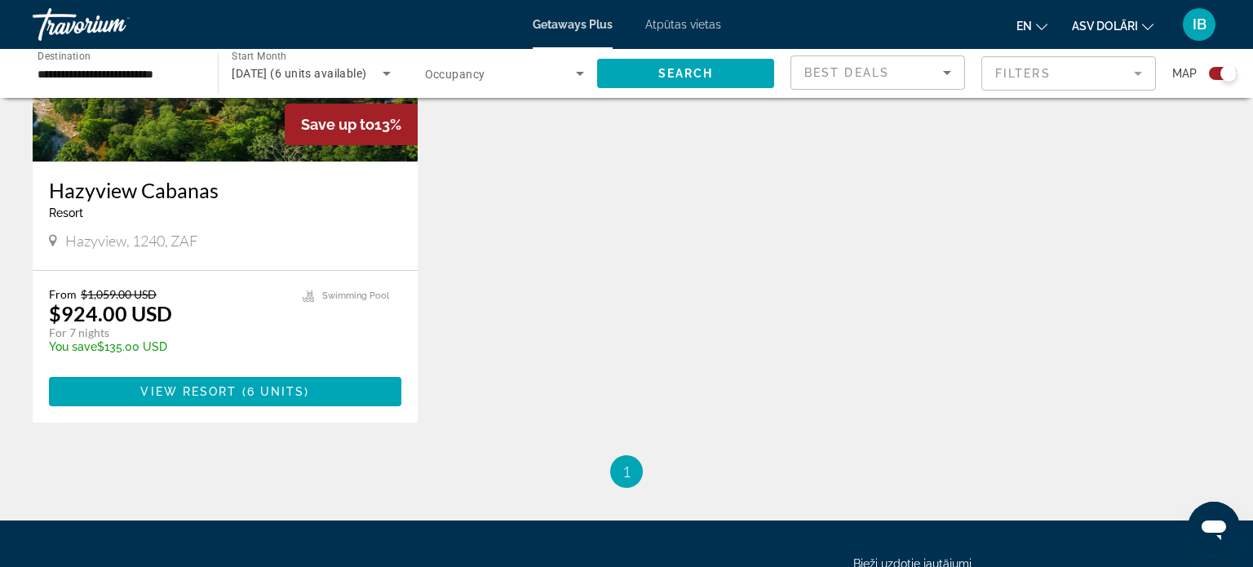
scroll to position [761, 0]
click at [182, 195] on h3 "Hazyview Cabanas" at bounding box center [225, 190] width 353 height 24
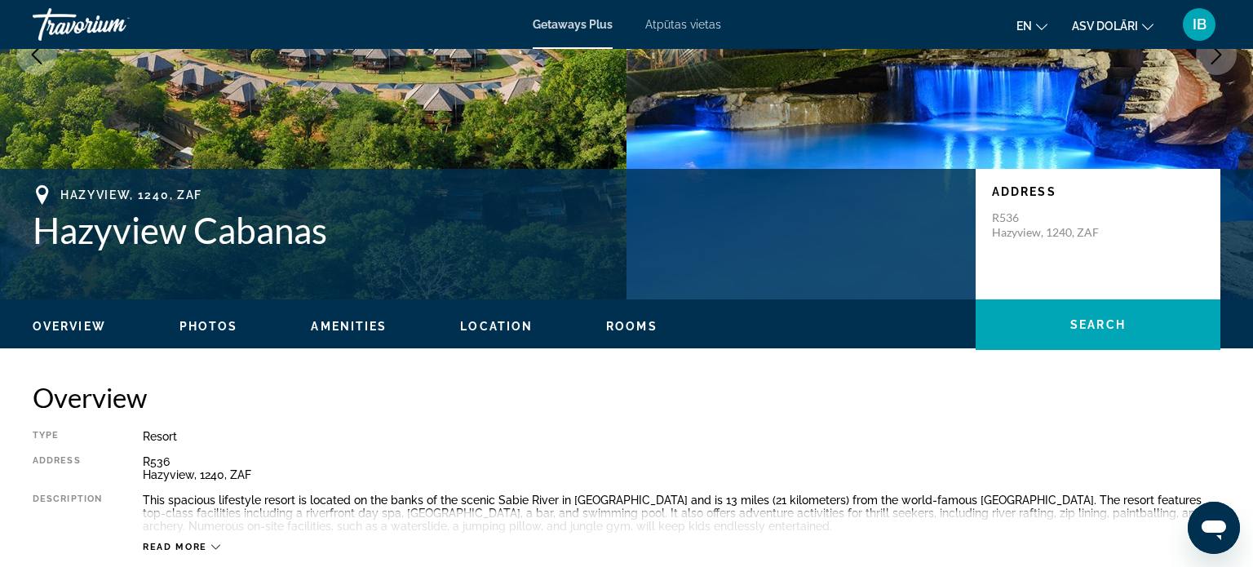
scroll to position [237, 0]
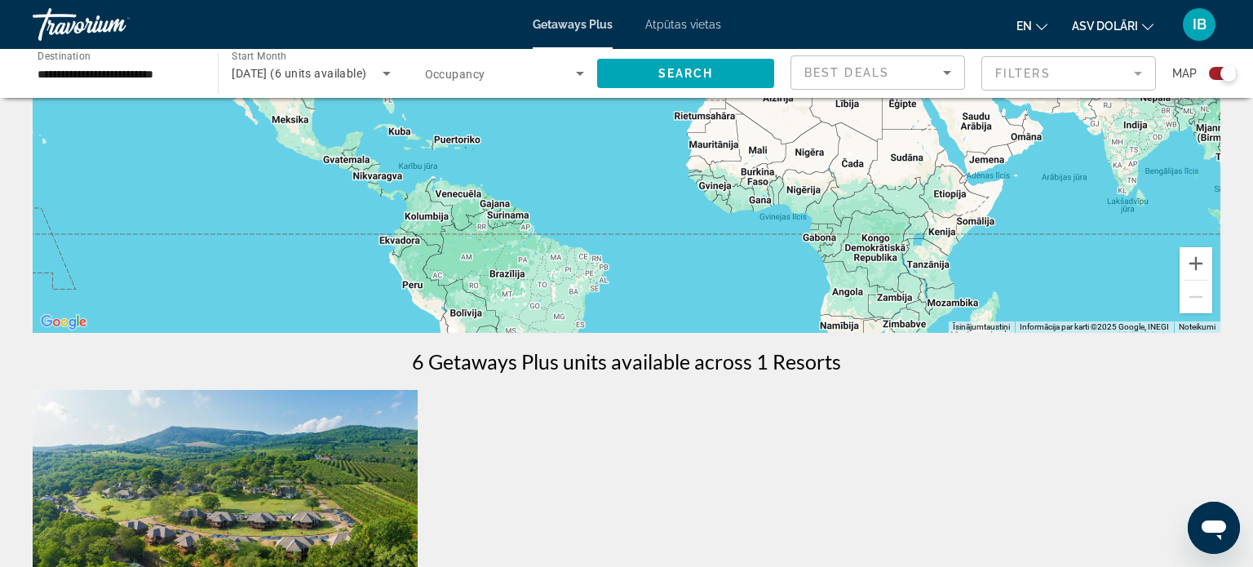
scroll to position [277, 0]
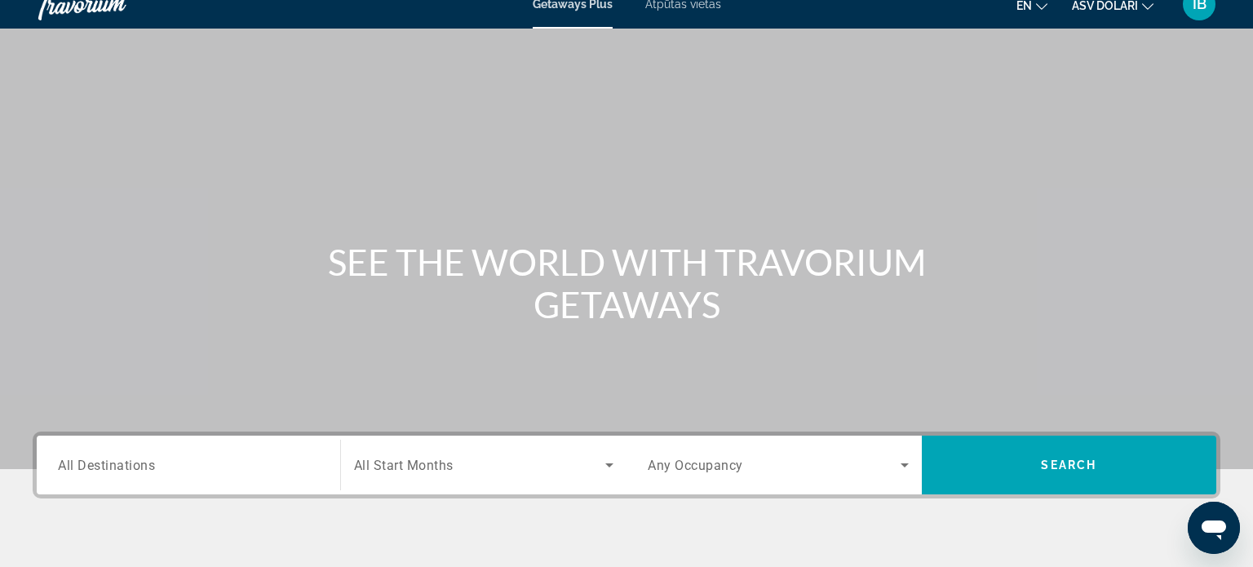
scroll to position [76, 0]
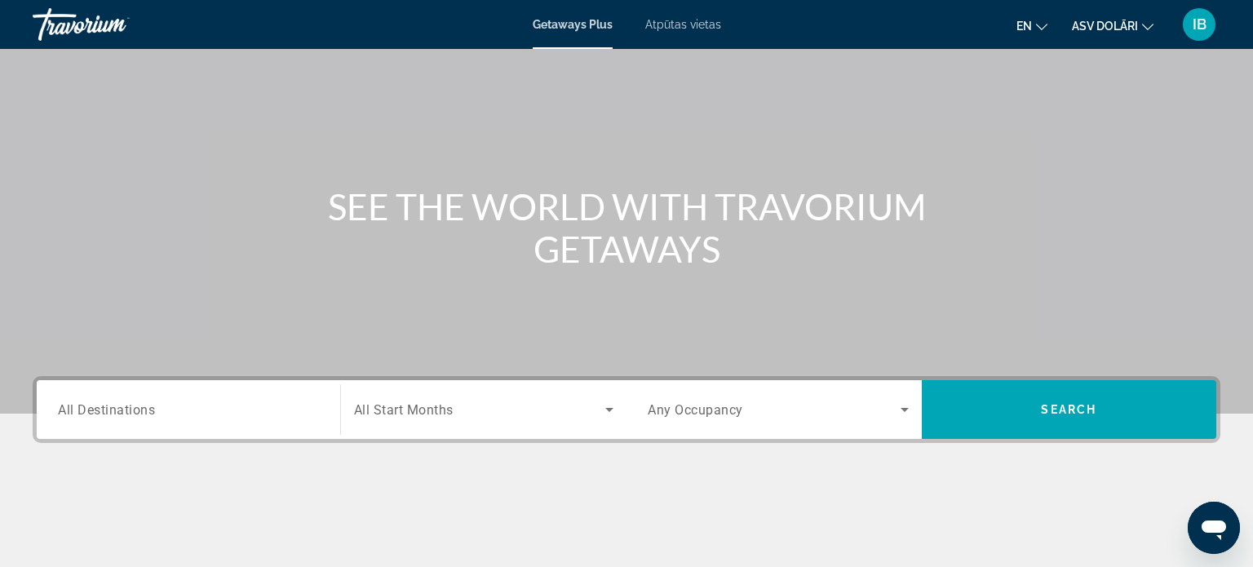
click at [223, 441] on div "Destination All Destinations Start Month All Start Months Occupancy Any Occupan…" at bounding box center [627, 409] width 1188 height 67
click at [229, 411] on input "Destination All Destinations" at bounding box center [188, 411] width 261 height 20
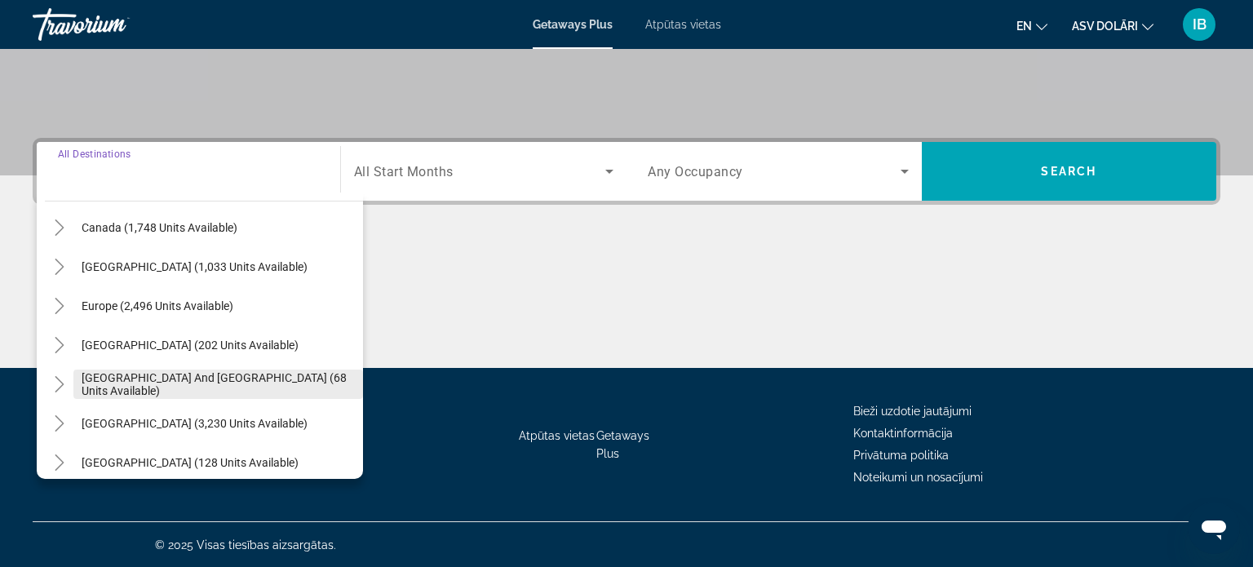
scroll to position [153, 0]
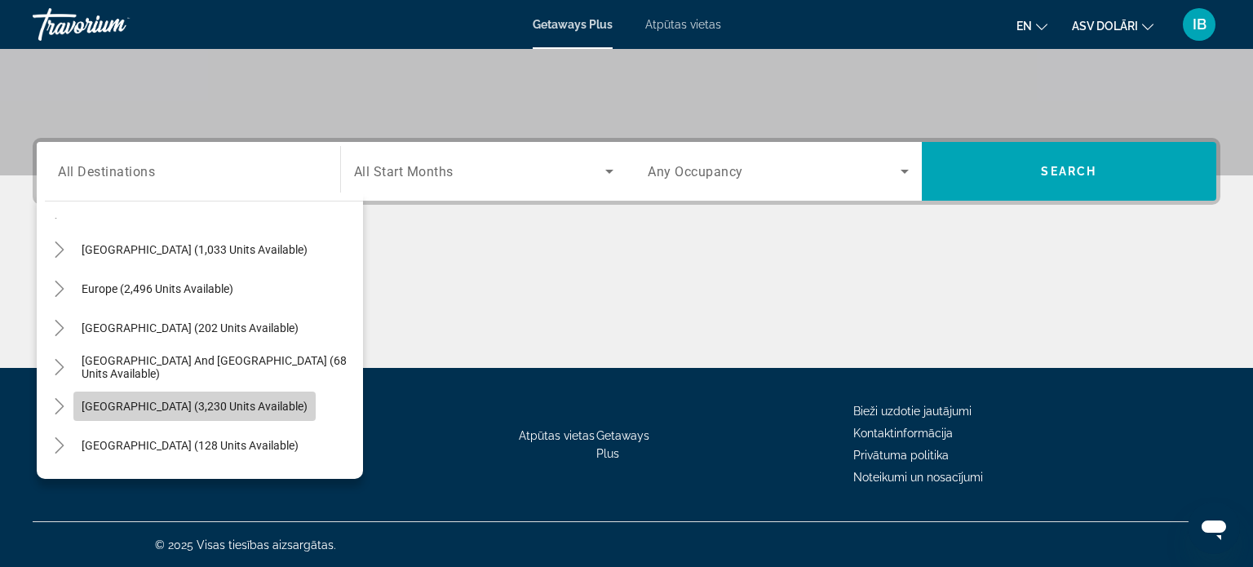
click at [202, 401] on span "[GEOGRAPHIC_DATA] (3,230 units available)" at bounding box center [195, 406] width 226 height 13
type input "**********"
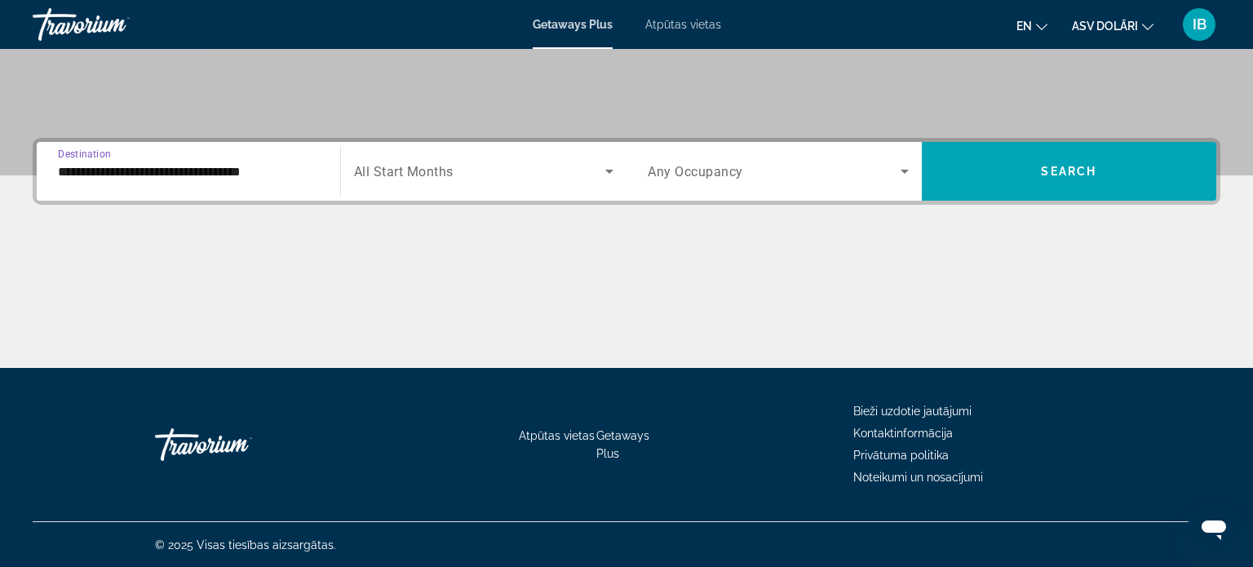
click at [491, 184] on div "Search widget" at bounding box center [484, 172] width 260 height 46
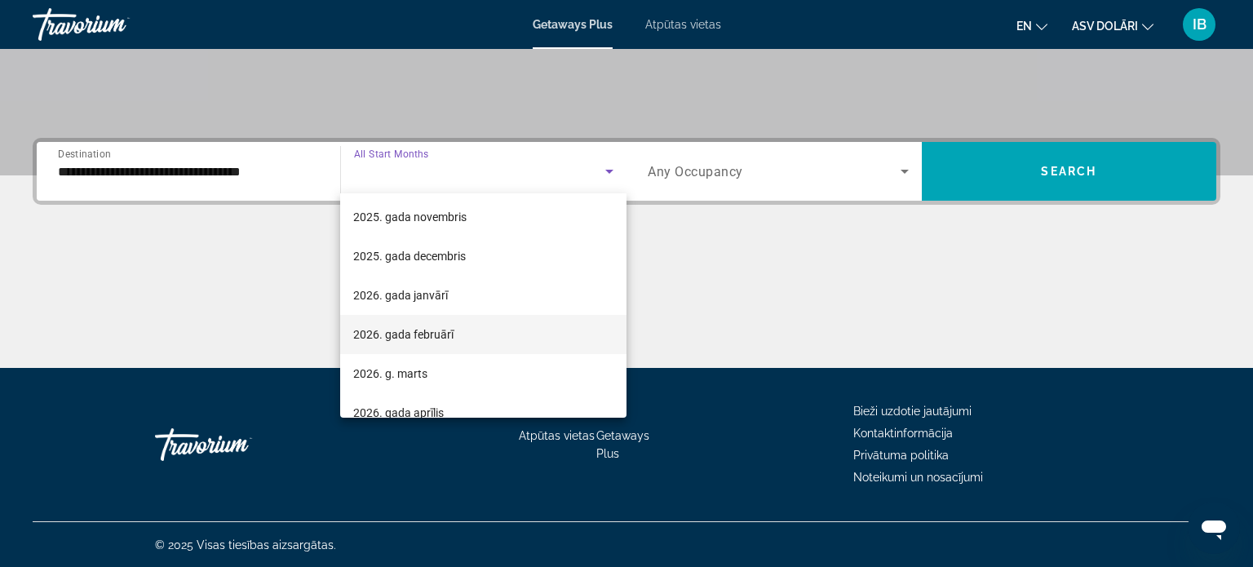
scroll to position [144, 0]
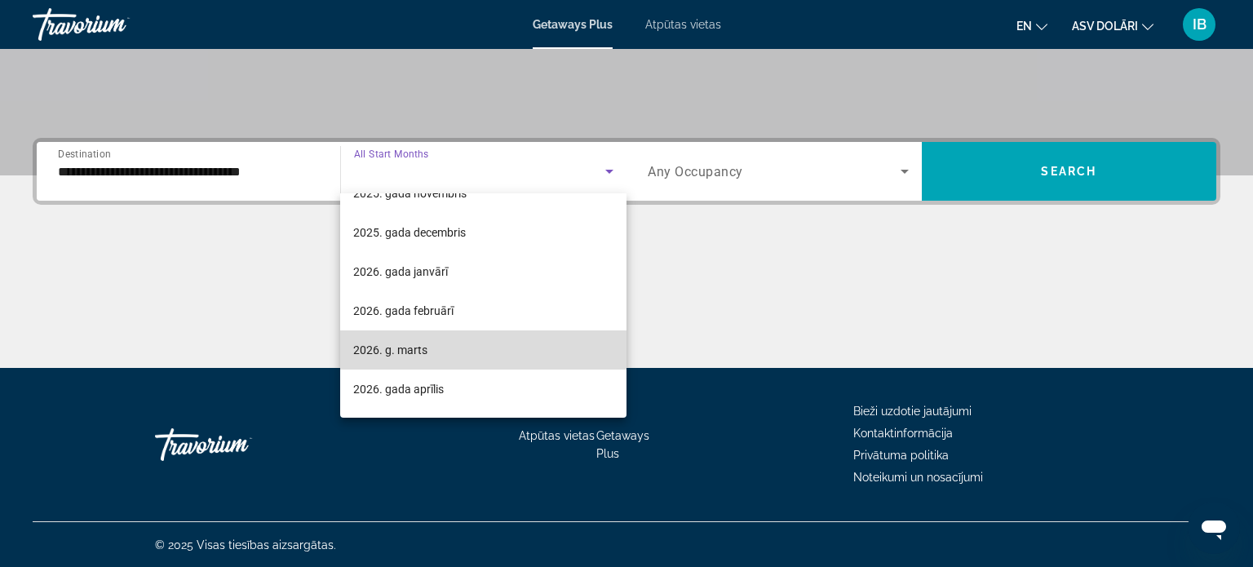
click at [438, 353] on mat-option "2026. g. marts" at bounding box center [483, 349] width 286 height 39
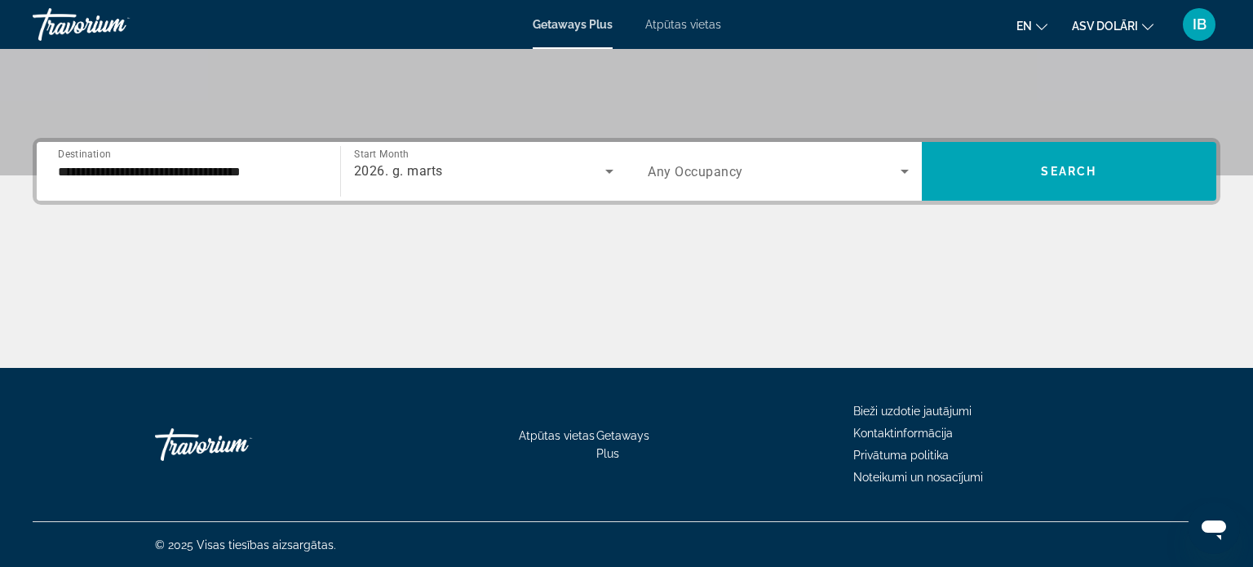
click at [680, 185] on div "Search widget" at bounding box center [778, 172] width 261 height 46
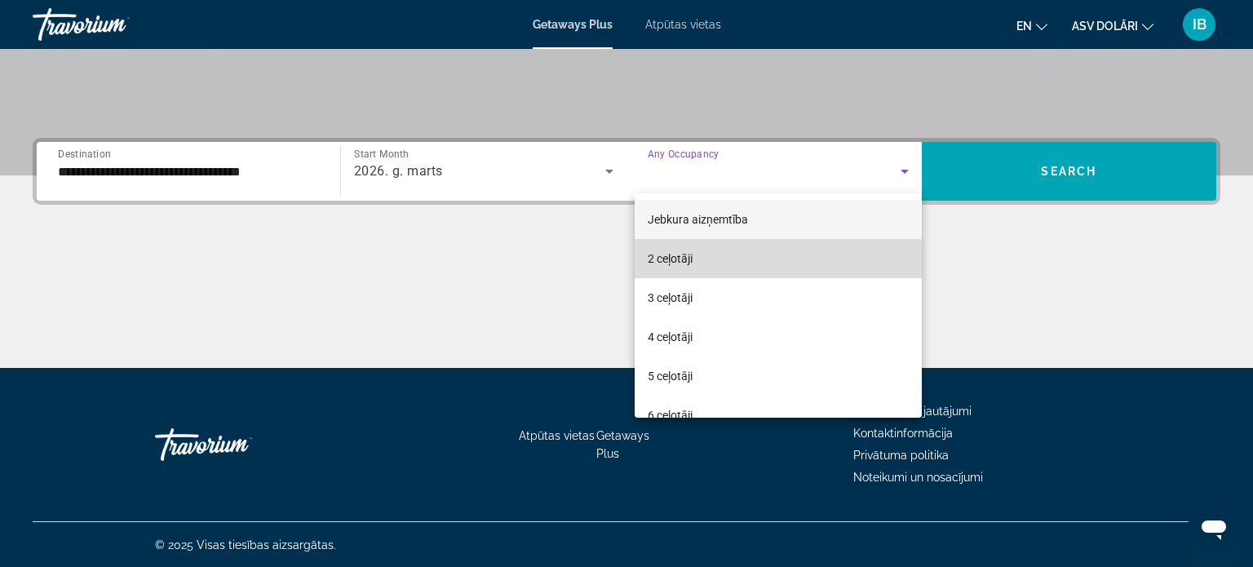
click at [669, 265] on font "2 ceļotāji" at bounding box center [670, 258] width 45 height 13
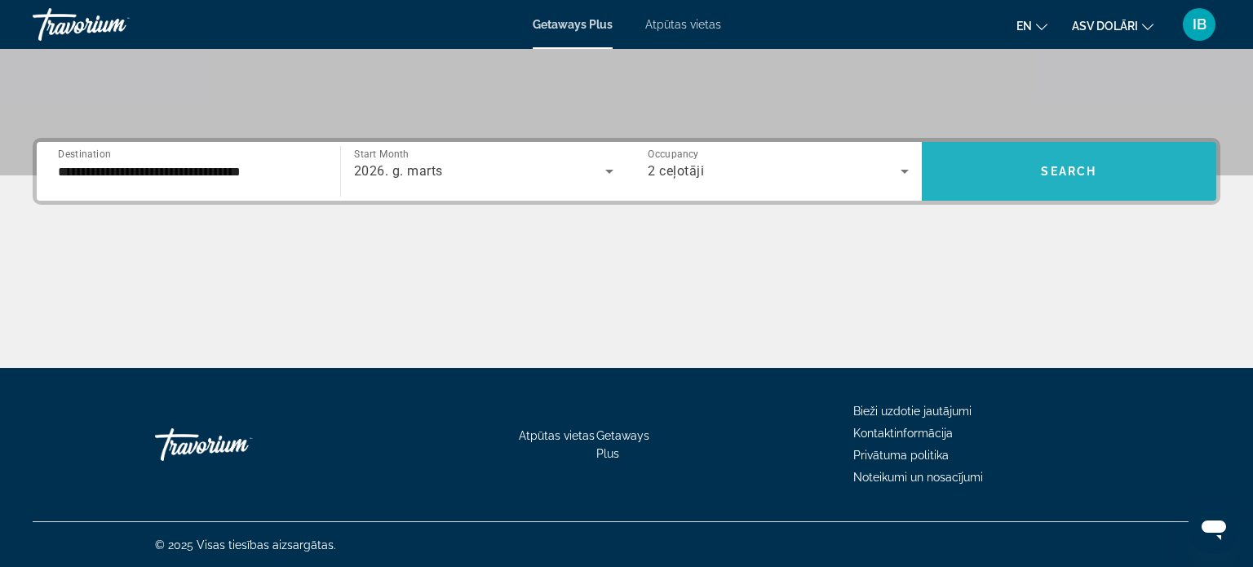
click at [991, 159] on span "Search widget" at bounding box center [1069, 171] width 295 height 39
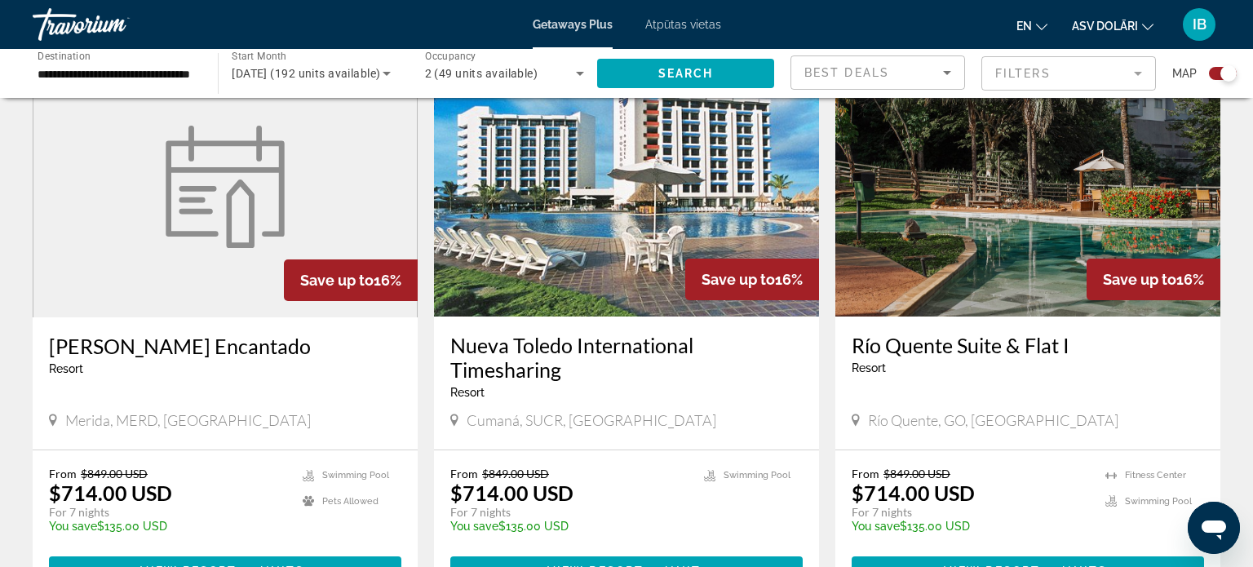
scroll to position [2398, 0]
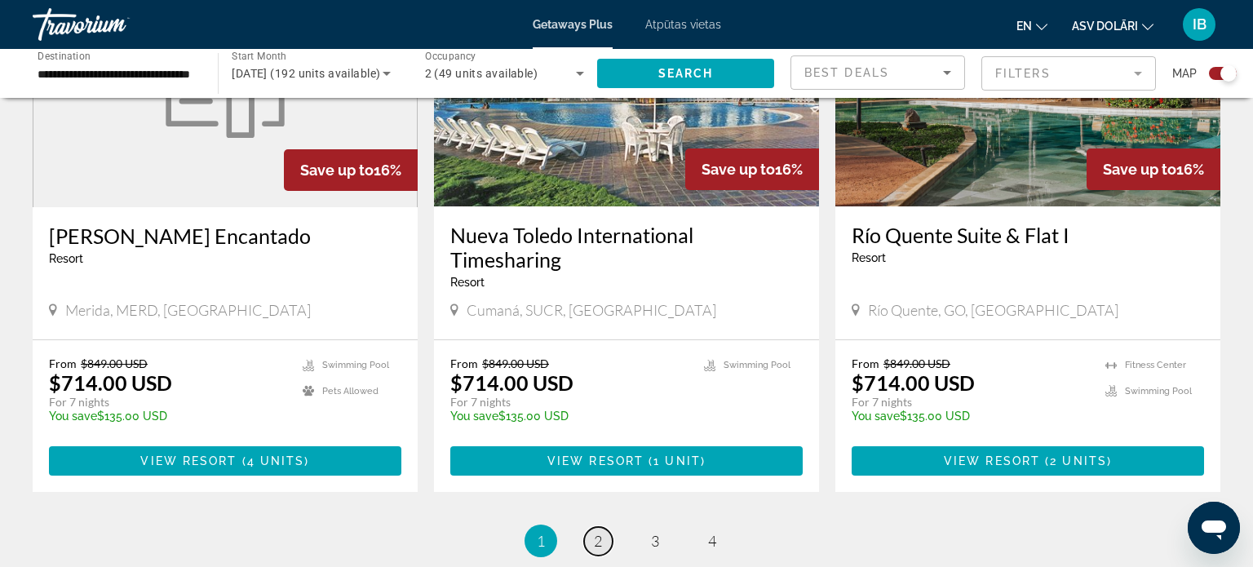
click at [597, 532] on span "2" at bounding box center [598, 541] width 8 height 18
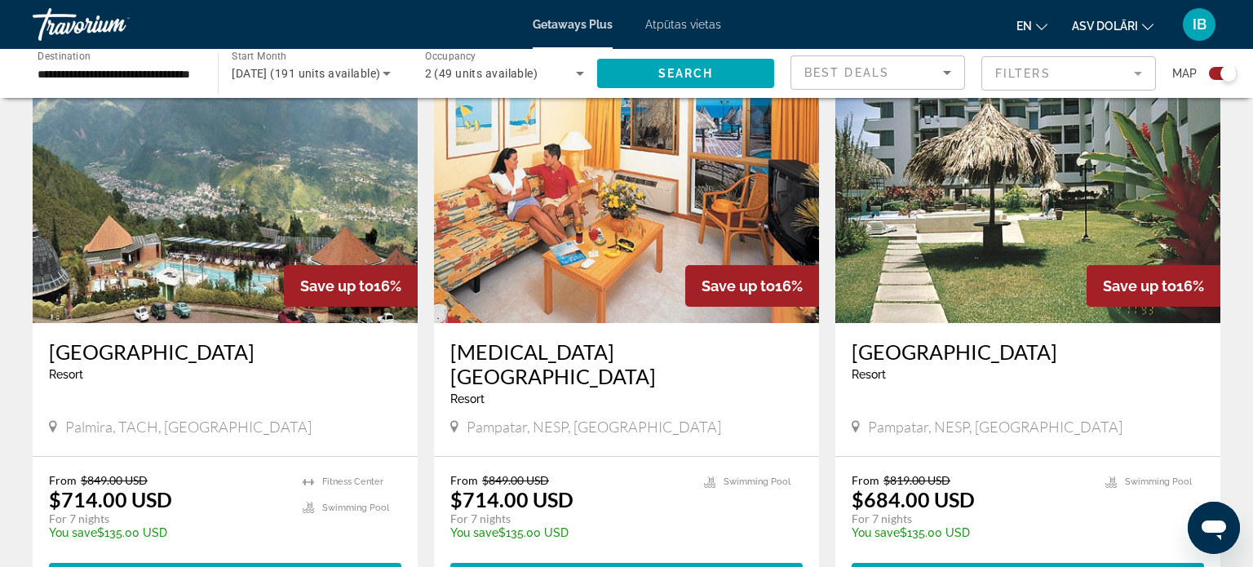
scroll to position [1237, 0]
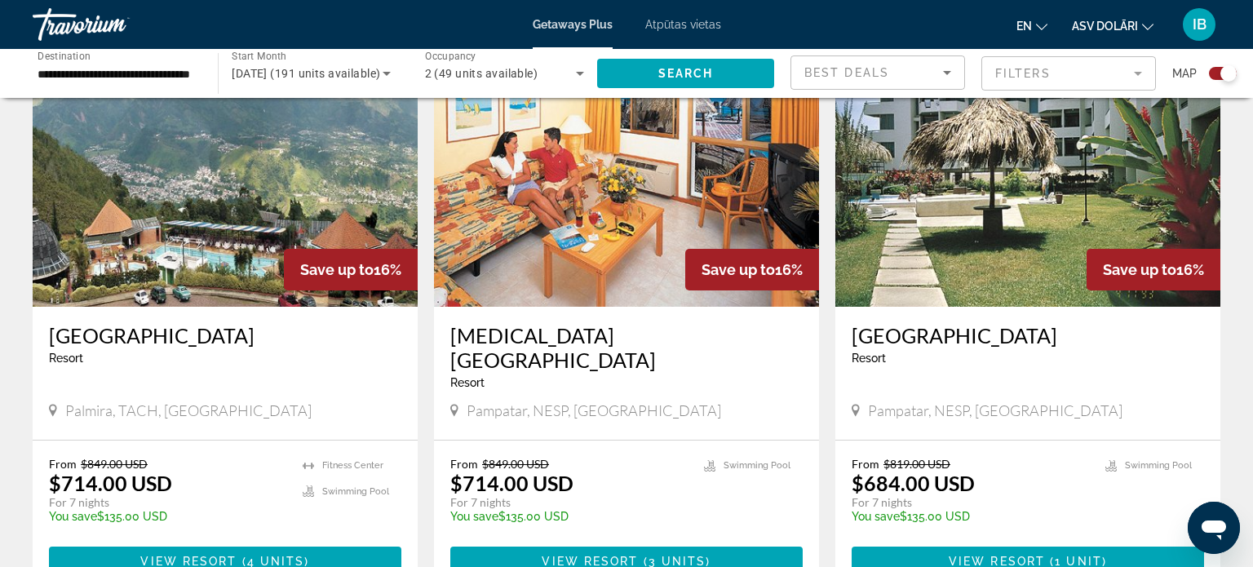
click at [248, 323] on h3 "[GEOGRAPHIC_DATA]" at bounding box center [225, 335] width 353 height 24
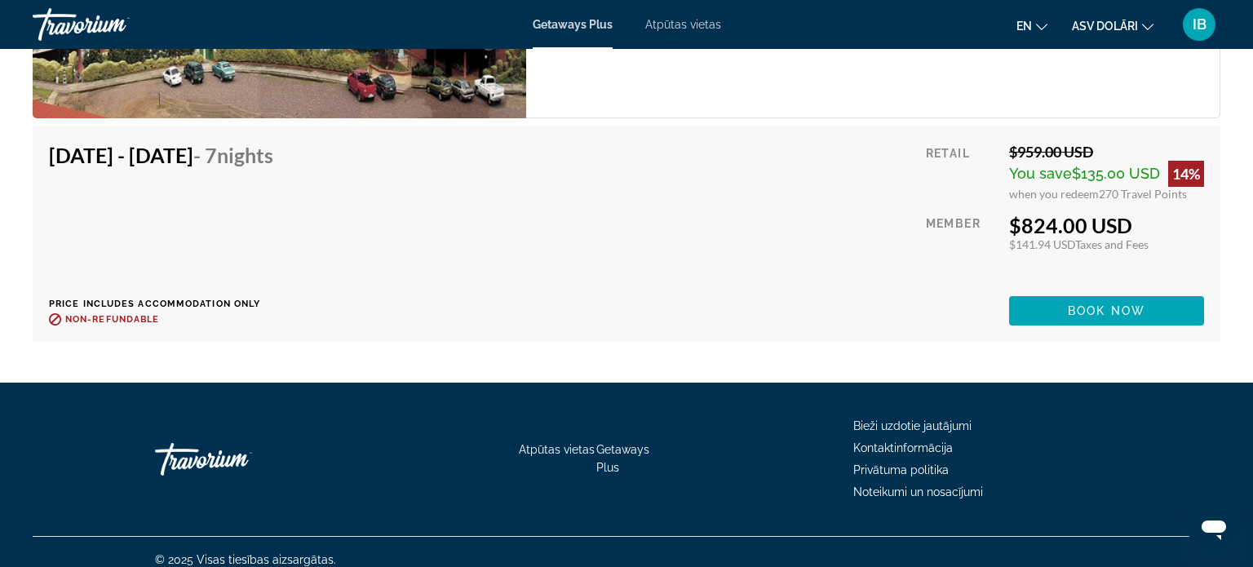
scroll to position [4139, 0]
click at [1061, 291] on span "Galvenais saturs" at bounding box center [1106, 310] width 195 height 39
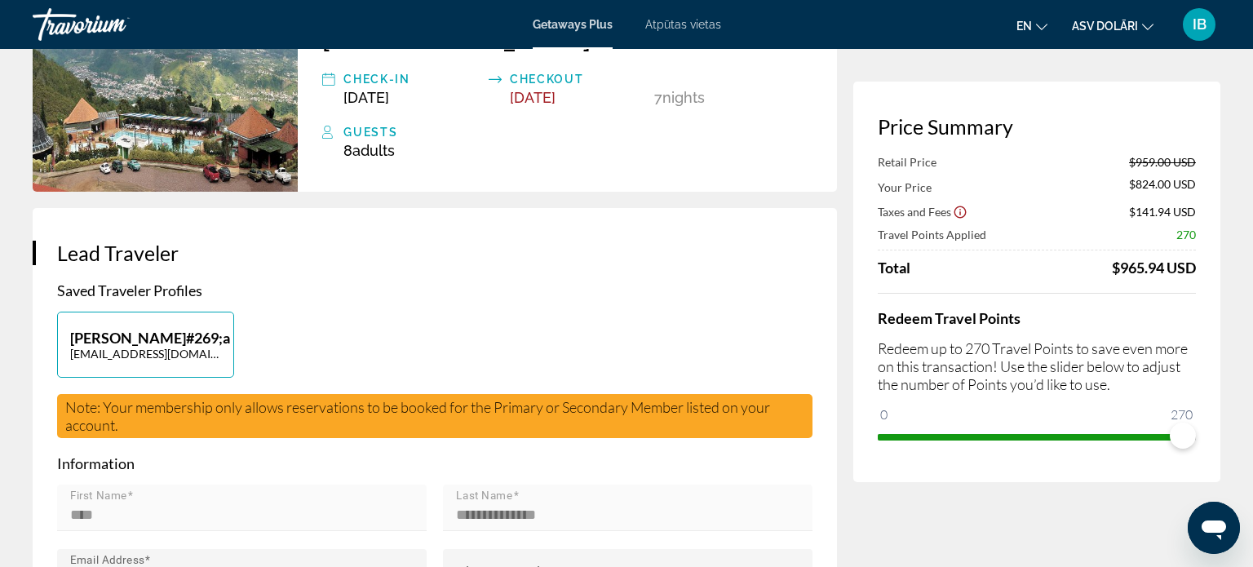
scroll to position [193, 0]
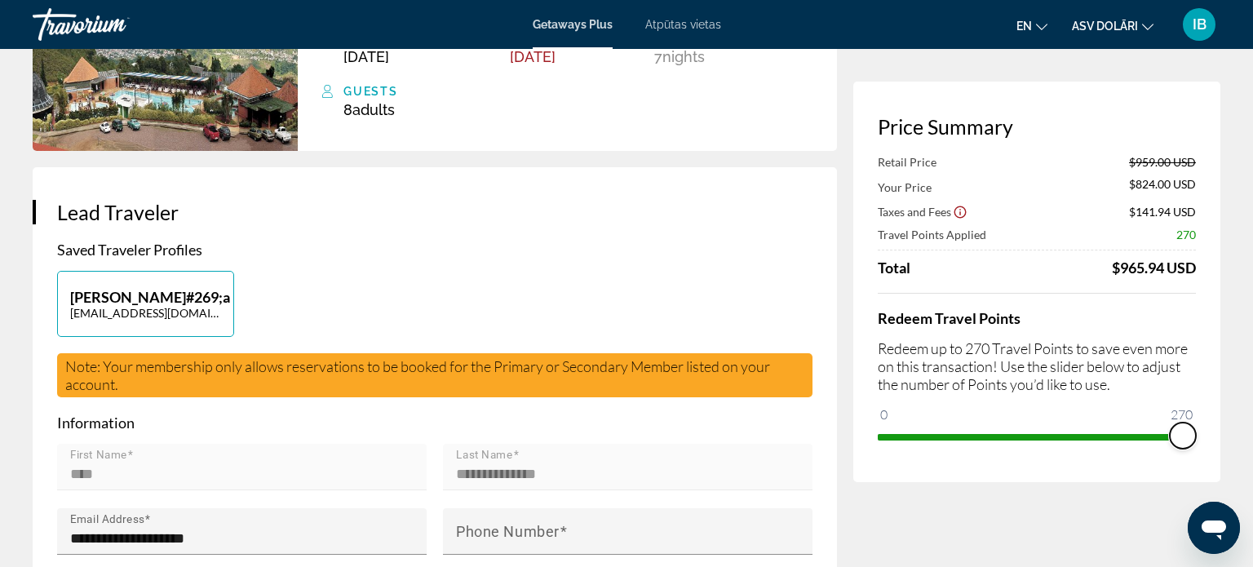
drag, startPoint x: 1183, startPoint y: 437, endPoint x: 1196, endPoint y: 441, distance: 12.7
click at [1196, 437] on ngx-slider "0 270 270" at bounding box center [1037, 435] width 318 height 3
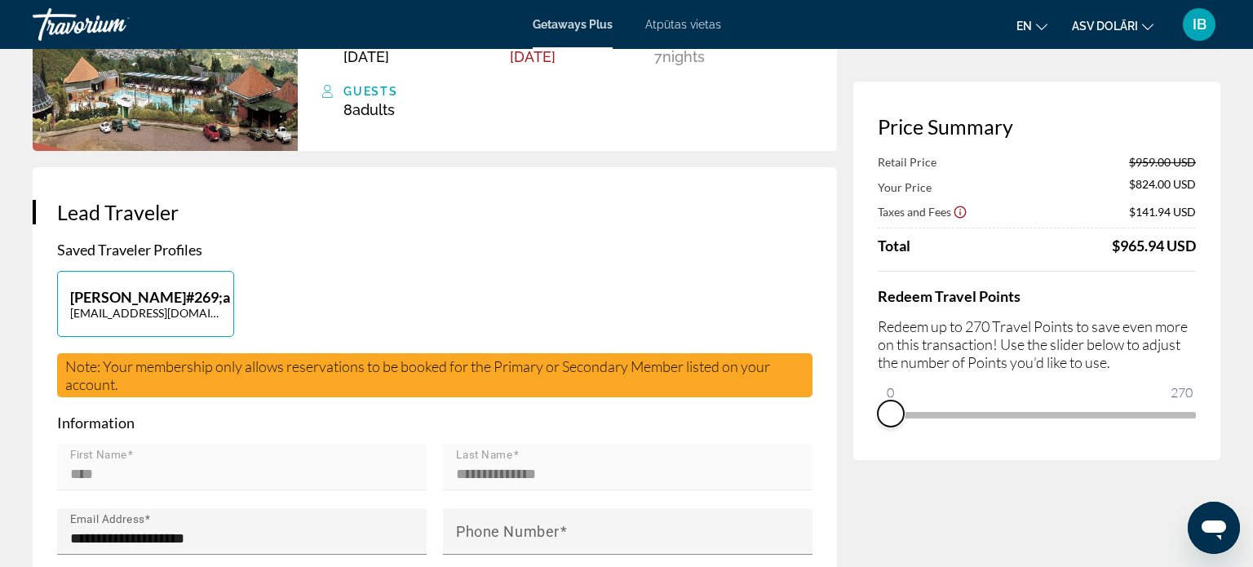
drag, startPoint x: 1187, startPoint y: 434, endPoint x: 856, endPoint y: 408, distance: 331.5
click at [856, 408] on div "Price Summary Retail Price $959.00 USD Your Price $824.00 USD Taxes and Fees $1…" at bounding box center [1037, 271] width 367 height 379
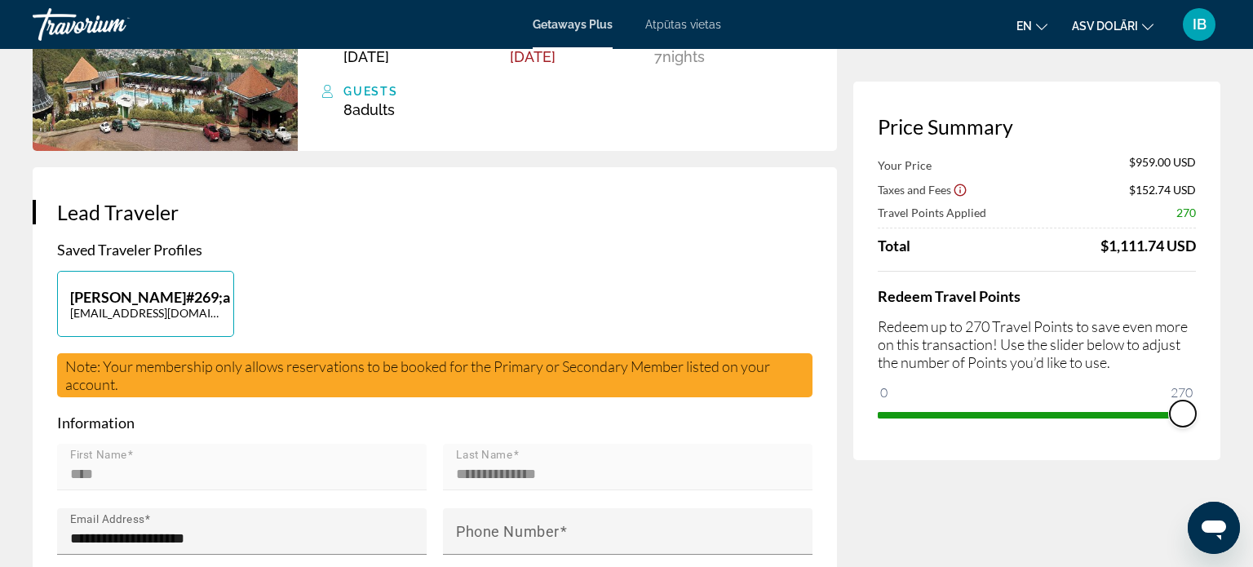
drag, startPoint x: 889, startPoint y: 392, endPoint x: 1205, endPoint y: 424, distance: 317.5
click at [1205, 424] on div "Price Summary Your Price $959.00 USD Taxes and Fees $152.74 USD Travel Points A…" at bounding box center [1037, 271] width 367 height 379
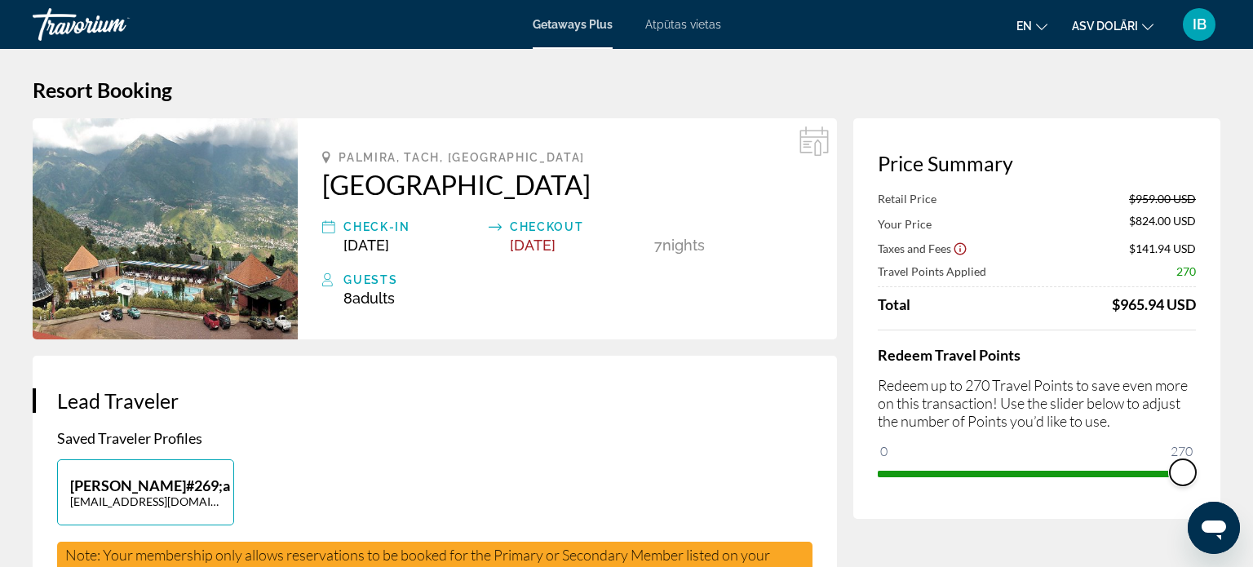
scroll to position [0, 0]
